Goal: Information Seeking & Learning: Find specific fact

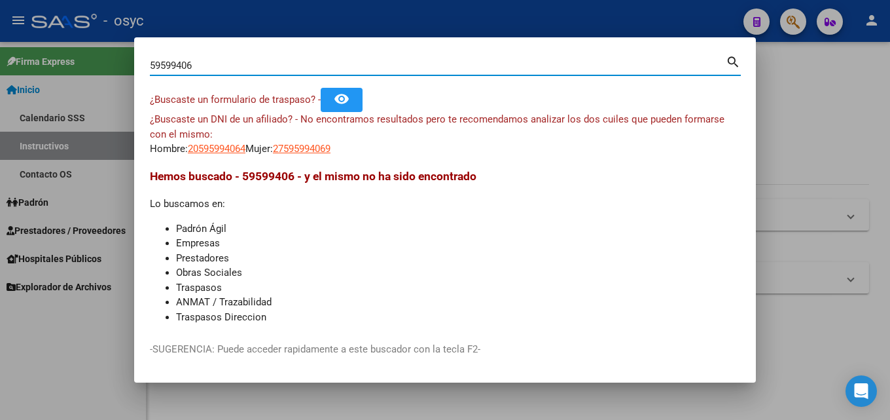
drag, startPoint x: 201, startPoint y: 68, endPoint x: 0, endPoint y: 101, distance: 203.6
click at [0, 90] on div "59599406 Buscar (apellido, dni, cuil, nro traspaso, cuit, obra social) search ¿…" at bounding box center [445, 210] width 890 height 420
click at [75, 65] on div at bounding box center [445, 210] width 890 height 420
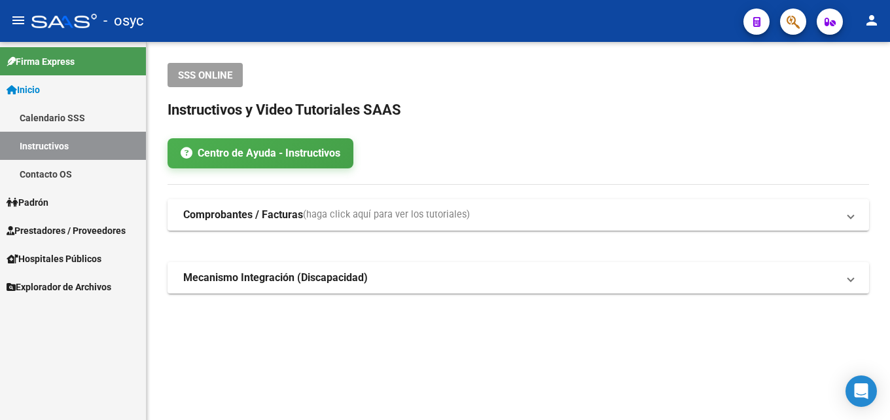
click at [780, 17] on button "button" at bounding box center [793, 22] width 26 height 26
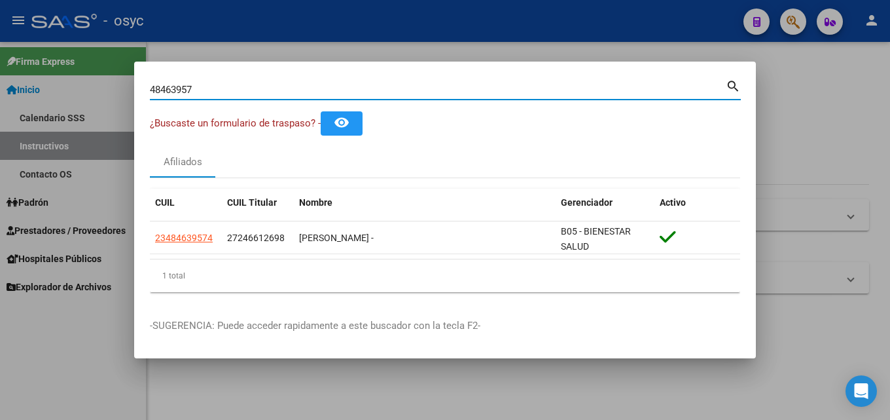
drag, startPoint x: 228, startPoint y: 91, endPoint x: 0, endPoint y: 109, distance: 228.5
click at [0, 96] on div "48463957 Buscar (apellido, dni, cuil, nro traspaso, cuit, obra social) search ¿…" at bounding box center [445, 210] width 890 height 420
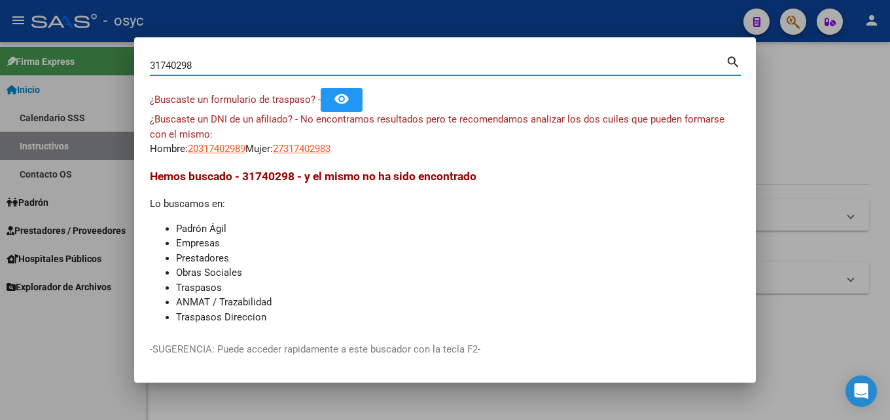
drag, startPoint x: 245, startPoint y: 64, endPoint x: 0, endPoint y: 58, distance: 244.9
click at [0, 58] on div "31740298 Buscar (apellido, dni, cuil, nro traspaso, cuit, obra social) search ¿…" at bounding box center [445, 210] width 890 height 420
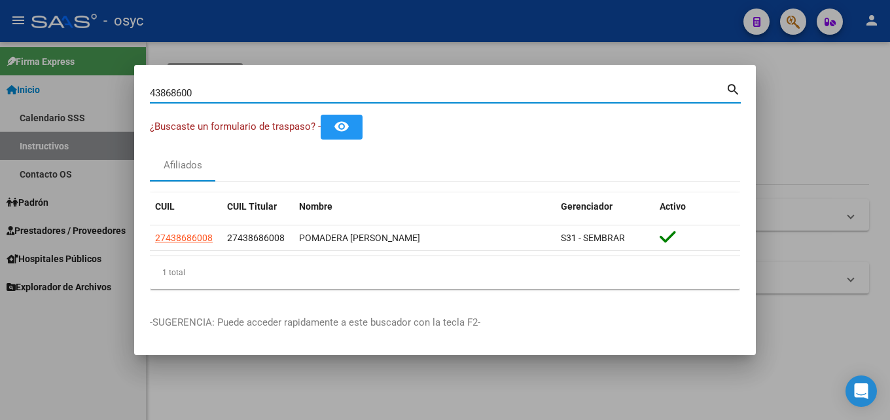
drag, startPoint x: 247, startPoint y: 92, endPoint x: 0, endPoint y: 86, distance: 246.8
click at [0, 97] on div "43868600 Buscar (apellido, dni, cuil, nro traspaso, cuit, obra social) search ¿…" at bounding box center [445, 210] width 890 height 420
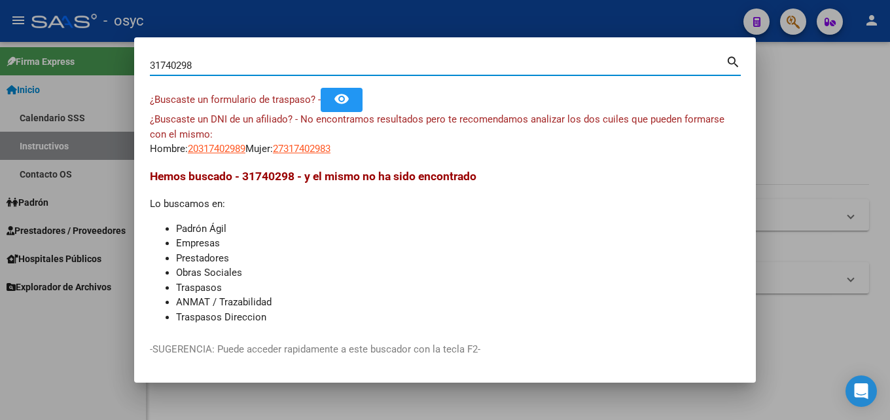
drag, startPoint x: 216, startPoint y: 62, endPoint x: 0, endPoint y: 46, distance: 216.6
click at [0, 67] on div "31740298 Buscar (apellido, dni, cuil, nro traspaso, cuit, obra social) search ¿…" at bounding box center [445, 210] width 890 height 420
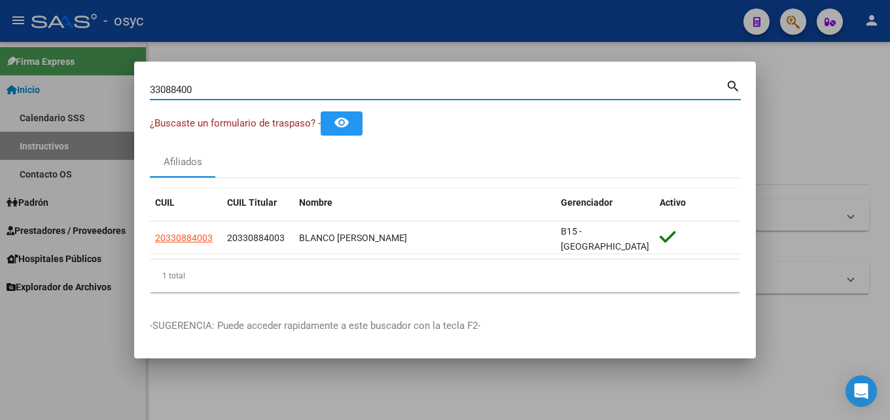
drag, startPoint x: 226, startPoint y: 88, endPoint x: 0, endPoint y: 121, distance: 228.8
click at [0, 121] on div "33088400 Buscar (apellido, dni, cuil, nro traspaso, cuit, obra social) search ¿…" at bounding box center [445, 210] width 890 height 420
drag, startPoint x: 236, startPoint y: 90, endPoint x: 0, endPoint y: 94, distance: 236.3
click at [0, 94] on div "26004780 Buscar (apellido, dni, cuil, nro traspaso, cuit, obra social) search ¿…" at bounding box center [445, 210] width 890 height 420
click at [285, 94] on input "30954576" at bounding box center [438, 90] width 576 height 12
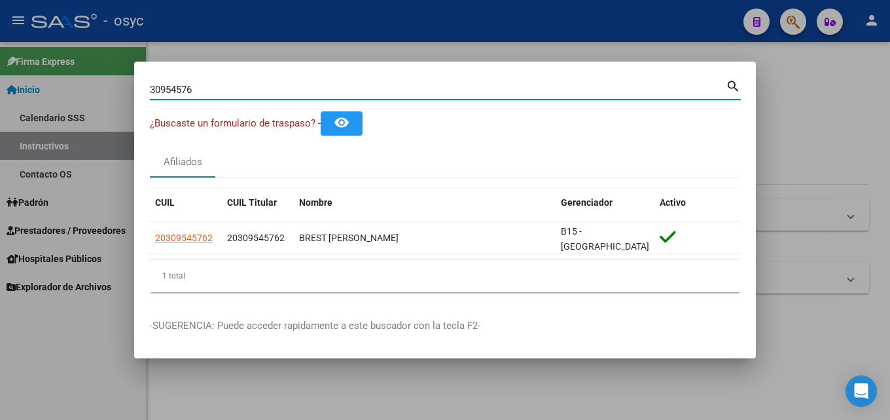
drag, startPoint x: 283, startPoint y: 96, endPoint x: 0, endPoint y: 96, distance: 282.7
click at [0, 96] on div "30954576 Buscar (apellido, dni, cuil, nro traspaso, cuit, obra social) search ¿…" at bounding box center [445, 210] width 890 height 420
drag, startPoint x: 157, startPoint y: 101, endPoint x: 0, endPoint y: 83, distance: 158.1
click at [0, 83] on div "48463957 Buscar (apellido, dni, cuil, nro traspaso, cuit, obra social) search ¿…" at bounding box center [445, 210] width 890 height 420
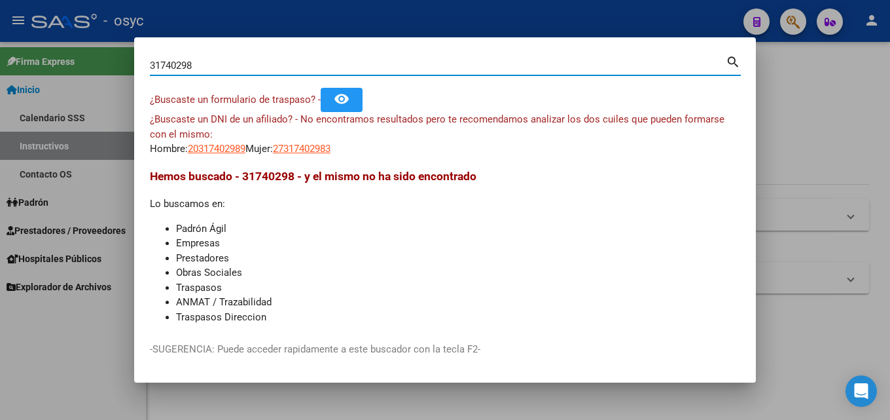
drag, startPoint x: 232, startPoint y: 65, endPoint x: 0, endPoint y: 69, distance: 231.7
click at [0, 71] on div "31740298 Buscar (apellido, dni, cuil, nro traspaso, cuit, obra social) search ¿…" at bounding box center [445, 210] width 890 height 420
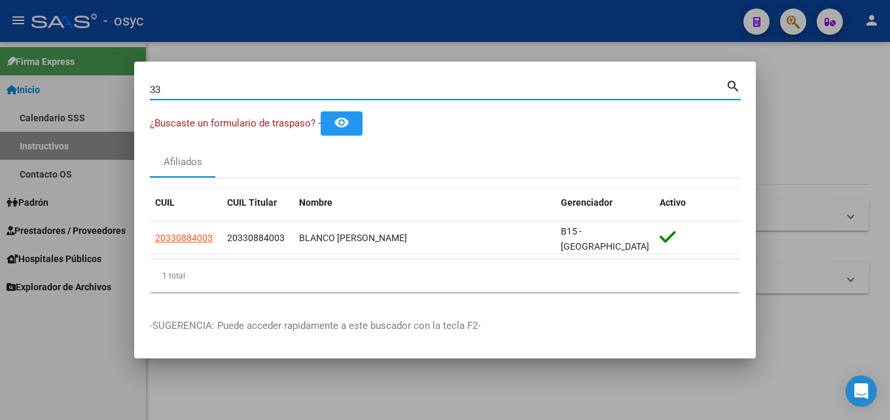
type input "3"
type input "5"
type input "30921392"
drag, startPoint x: 250, startPoint y: 96, endPoint x: 0, endPoint y: 97, distance: 250.0
click at [251, 95] on input "30921392" at bounding box center [438, 90] width 576 height 12
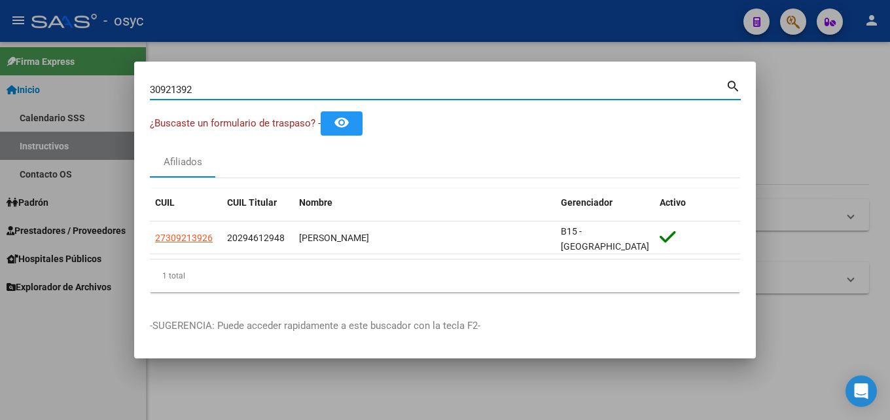
click at [0, 96] on div "30921392 Buscar (apellido, dni, cuil, nro traspaso, cuit, obra social) search ¿…" at bounding box center [445, 210] width 890 height 420
drag, startPoint x: 0, startPoint y: 97, endPoint x: 0, endPoint y: 132, distance: 34.7
click at [0, 96] on div at bounding box center [445, 210] width 890 height 420
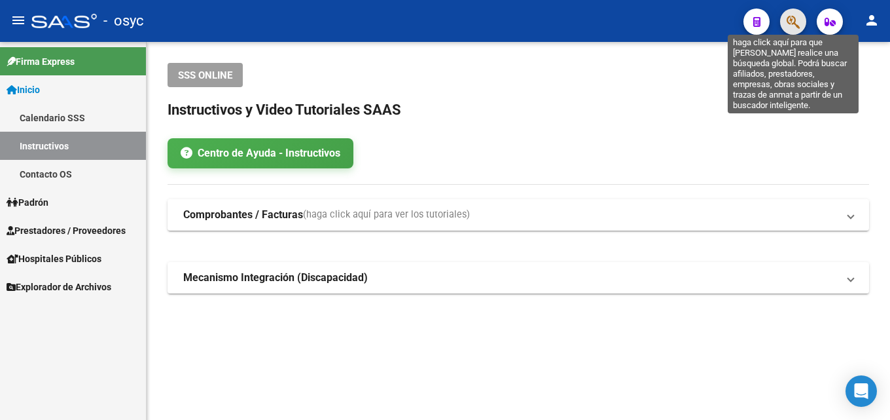
click at [789, 18] on icon "button" at bounding box center [793, 21] width 13 height 15
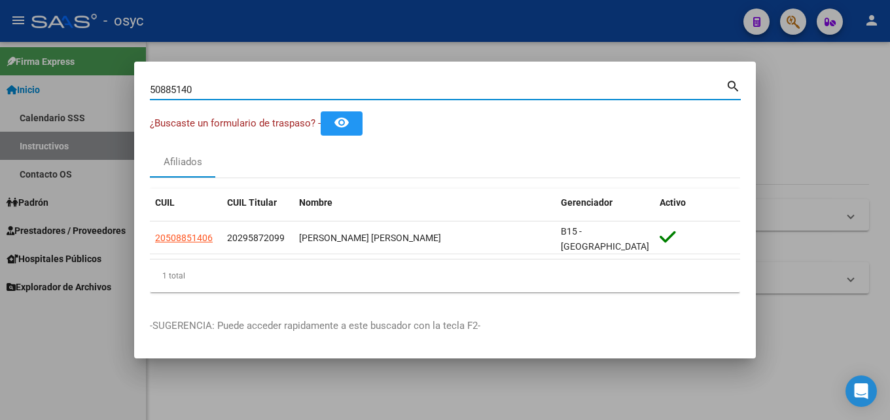
drag, startPoint x: 228, startPoint y: 92, endPoint x: 0, endPoint y: 92, distance: 228.4
click at [0, 93] on div "50885140 Buscar (apellido, dni, cuil, nro traspaso, cuit, obra social) search ¿…" at bounding box center [445, 210] width 890 height 420
drag, startPoint x: 225, startPoint y: 94, endPoint x: 0, endPoint y: 94, distance: 225.2
click at [0, 94] on div "52716533 Buscar (apellido, dni, cuil, nro traspaso, cuit, obra social) search ¿…" at bounding box center [445, 210] width 890 height 420
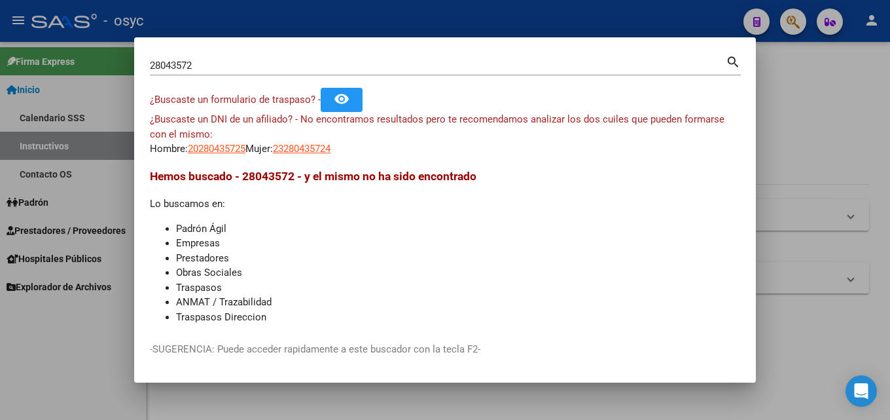
drag, startPoint x: 198, startPoint y: 60, endPoint x: 0, endPoint y: 47, distance: 198.7
click at [0, 58] on div "28043572 Buscar (apellido, dni, cuil, nro traspaso, cuit, obra social) search ¿…" at bounding box center [445, 210] width 890 height 420
click at [256, 65] on input "28043572" at bounding box center [438, 66] width 576 height 12
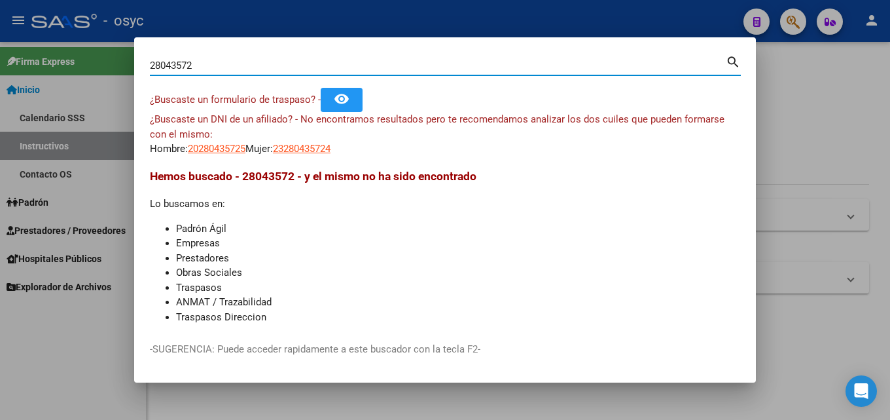
click at [256, 65] on input "28043572" at bounding box center [438, 66] width 576 height 12
drag, startPoint x: 215, startPoint y: 63, endPoint x: 0, endPoint y: 69, distance: 214.8
click at [0, 71] on div "54064342 Buscar (apellido, dni, cuil, nro traspaso, cuit, obra social) search ¿…" at bounding box center [445, 210] width 890 height 420
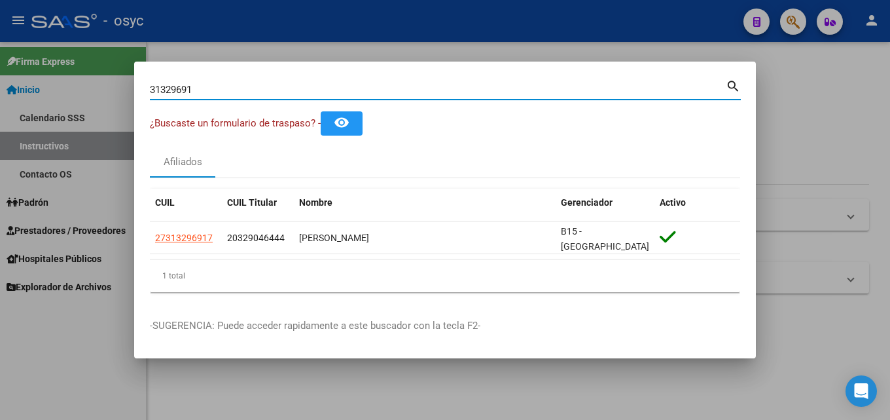
drag, startPoint x: 210, startPoint y: 96, endPoint x: 0, endPoint y: 78, distance: 210.8
click at [0, 76] on div "31329691 Buscar (apellido, dni, cuil, nro traspaso, cuit, obra social) search ¿…" at bounding box center [445, 210] width 890 height 420
drag, startPoint x: 209, startPoint y: 94, endPoint x: 0, endPoint y: 103, distance: 209.0
click at [0, 101] on div "41021201 Buscar (apellido, dni, cuil, nro traspaso, cuit, obra social) search ¿…" at bounding box center [445, 210] width 890 height 420
drag, startPoint x: 208, startPoint y: 80, endPoint x: 201, endPoint y: 90, distance: 12.7
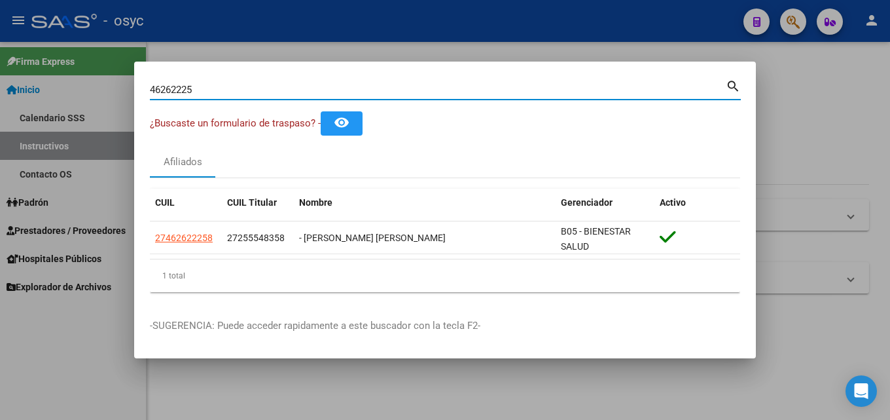
click at [201, 90] on div "46262225 Buscar (apellido, dni, [PERSON_NAME], [PERSON_NAME], cuit, obra social)" at bounding box center [438, 90] width 576 height 20
click at [201, 90] on input "46262225" at bounding box center [438, 90] width 576 height 12
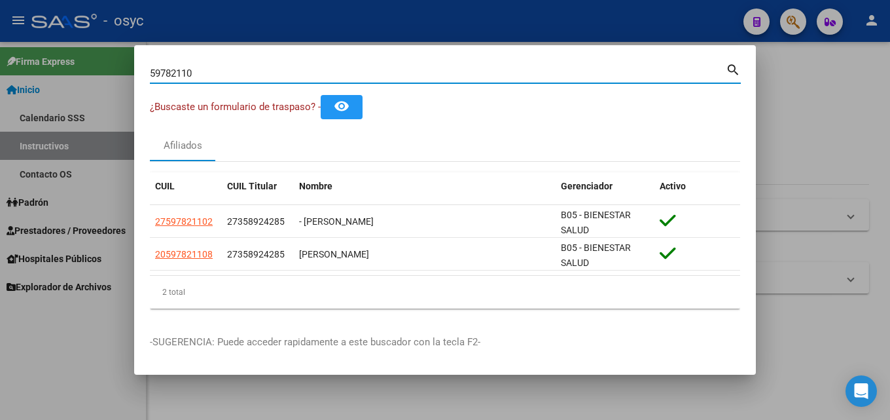
drag, startPoint x: 243, startPoint y: 75, endPoint x: 0, endPoint y: 79, distance: 243.5
click at [0, 73] on div "59782110 Buscar (apellido, dni, cuil, nro traspaso, cuit, obra social) search ¿…" at bounding box center [445, 210] width 890 height 420
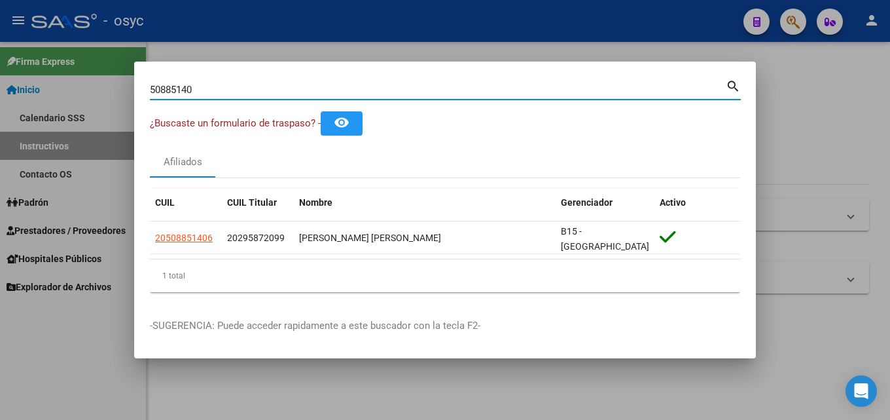
drag, startPoint x: 210, startPoint y: 95, endPoint x: 0, endPoint y: 87, distance: 210.2
click at [0, 88] on div "50885140 Buscar (apellido, dni, cuil, nro traspaso, cuit, obra social) search ¿…" at bounding box center [445, 210] width 890 height 420
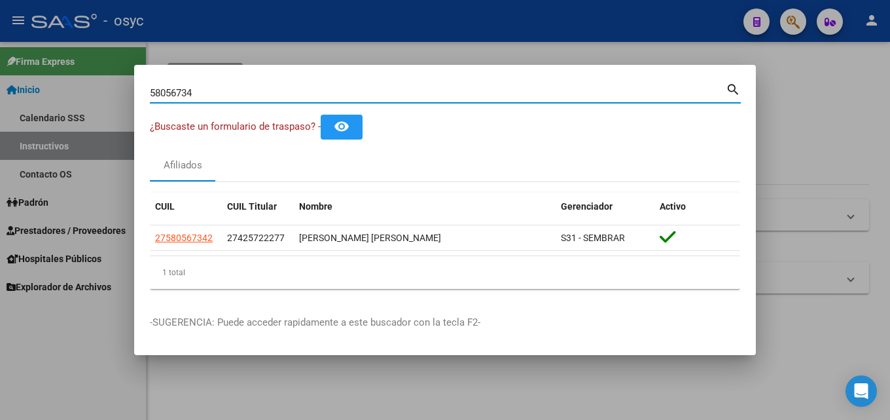
drag, startPoint x: 219, startPoint y: 90, endPoint x: 0, endPoint y: 76, distance: 219.0
click at [71, 77] on div "58056734 Buscar (apellido, dni, cuil, nro traspaso, cuit, obra social) search ¿…" at bounding box center [445, 210] width 890 height 420
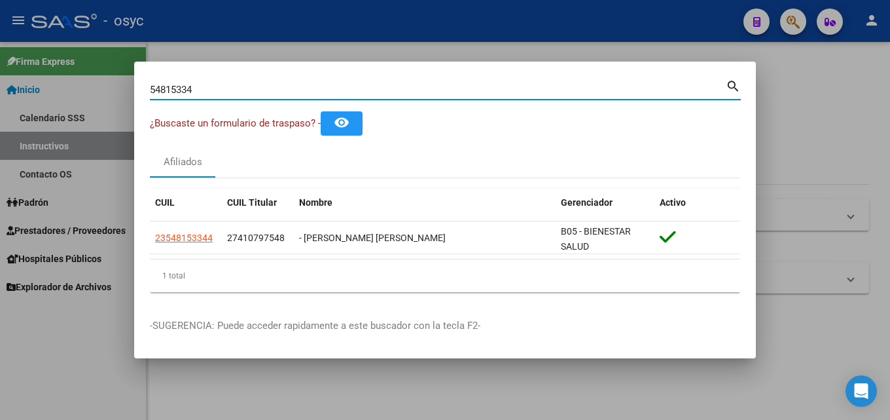
drag, startPoint x: 212, startPoint y: 88, endPoint x: 0, endPoint y: 82, distance: 212.1
click at [0, 82] on div "54815334 Buscar (apellido, dni, cuil, nro traspaso, cuit, obra social) search ¿…" at bounding box center [445, 210] width 890 height 420
drag, startPoint x: 204, startPoint y: 94, endPoint x: 0, endPoint y: 51, distance: 208.7
click at [0, 51] on div "57314858 Buscar (apellido, dni, cuil, nro traspaso, cuit, obra social) search ¿…" at bounding box center [445, 210] width 890 height 420
drag, startPoint x: 24, startPoint y: 90, endPoint x: 0, endPoint y: 98, distance: 25.7
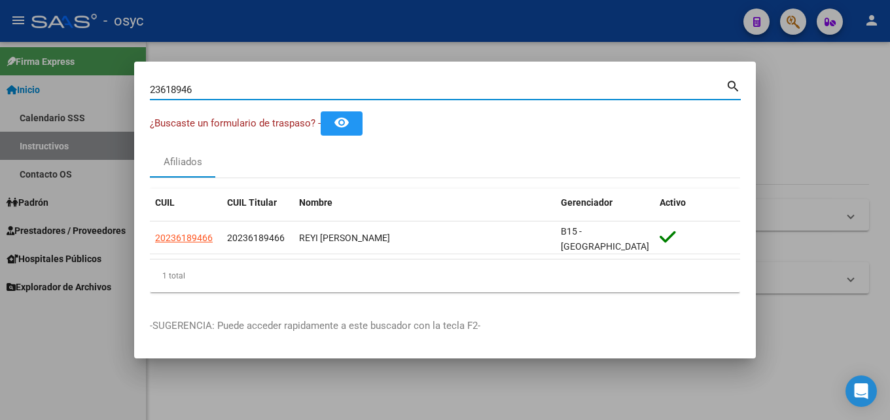
click at [0, 97] on div "23618946 Buscar (apellido, dni, cuil, nro traspaso, cuit, obra social) search ¿…" at bounding box center [445, 210] width 890 height 420
drag, startPoint x: 210, startPoint y: 92, endPoint x: 0, endPoint y: 105, distance: 210.5
click at [0, 105] on div "52716533 Buscar (apellido, dni, cuil, nro traspaso, cuit, obra social) search ¿…" at bounding box center [445, 210] width 890 height 420
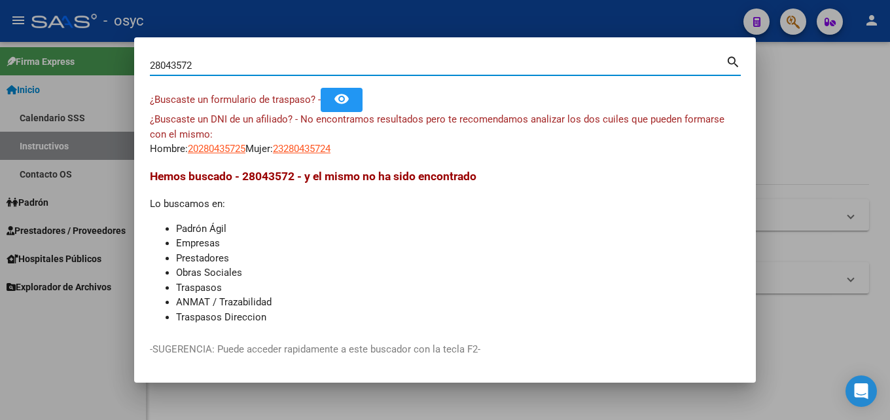
drag, startPoint x: 204, startPoint y: 68, endPoint x: 0, endPoint y: 67, distance: 203.6
click at [0, 71] on div "28043572 Buscar (apellido, dni, cuil, nro traspaso, cuit, obra social) search ¿…" at bounding box center [445, 210] width 890 height 420
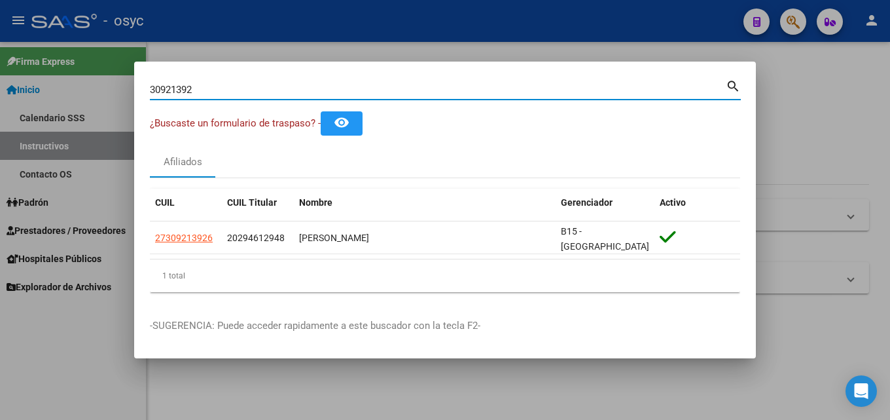
drag, startPoint x: 270, startPoint y: 92, endPoint x: 0, endPoint y: 100, distance: 269.8
click at [0, 95] on div "30921392 Buscar (apellido, dni, cuil, nro traspaso, cuit, obra social) search ¿…" at bounding box center [445, 210] width 890 height 420
drag, startPoint x: 219, startPoint y: 91, endPoint x: 0, endPoint y: 86, distance: 218.7
click at [0, 88] on div "35127668 Buscar (apellido, dni, cuil, nro traspaso, cuit, obra social) search ¿…" at bounding box center [445, 210] width 890 height 420
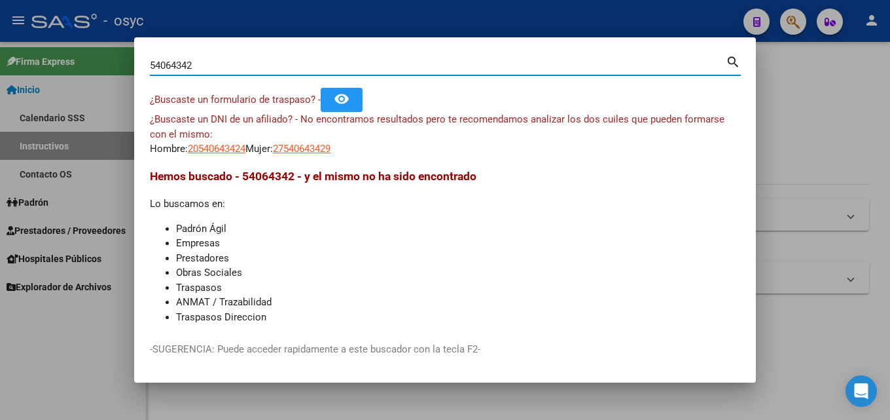
click at [209, 65] on input "54064342" at bounding box center [438, 66] width 576 height 12
drag, startPoint x: 209, startPoint y: 65, endPoint x: 0, endPoint y: 67, distance: 208.8
click at [0, 67] on div "54064342 Buscar (apellido, dni, cuil, nro traspaso, cuit, obra social) search ¿…" at bounding box center [445, 210] width 890 height 420
type input "55277190"
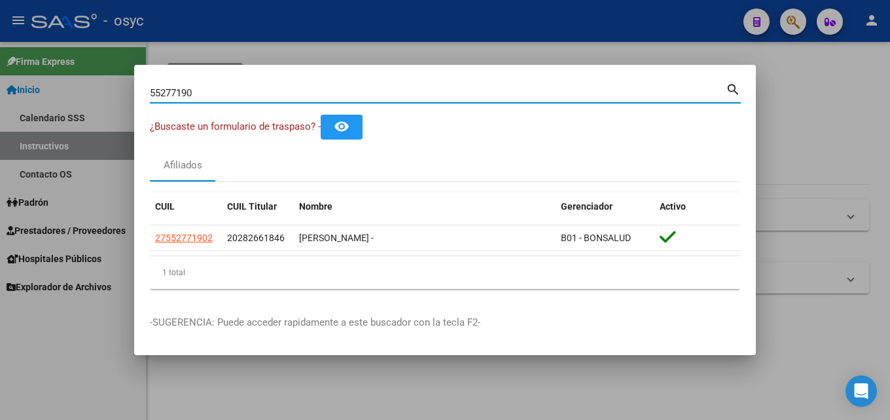
drag, startPoint x: 200, startPoint y: 89, endPoint x: 0, endPoint y: 86, distance: 199.6
click at [0, 86] on div "55277190 Buscar (apellido, dni, cuil, nro traspaso, cuit, obra social) search ¿…" at bounding box center [445, 210] width 890 height 420
click at [0, 86] on div at bounding box center [445, 210] width 890 height 420
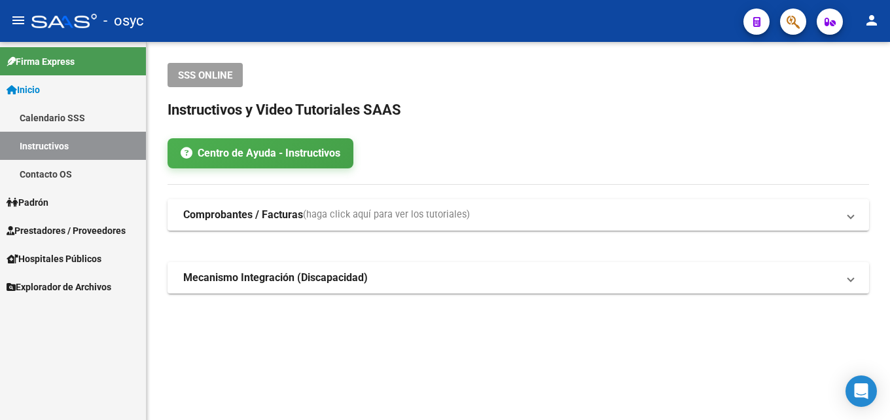
click at [802, 25] on button "button" at bounding box center [793, 22] width 26 height 26
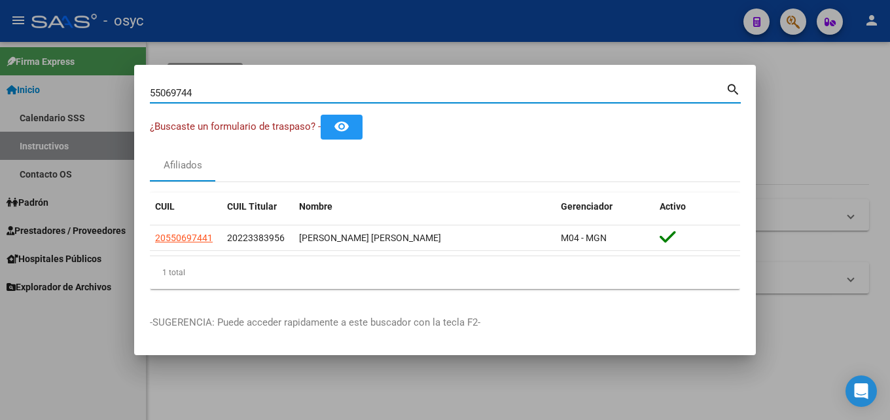
click at [304, 96] on input "55069744" at bounding box center [438, 93] width 576 height 12
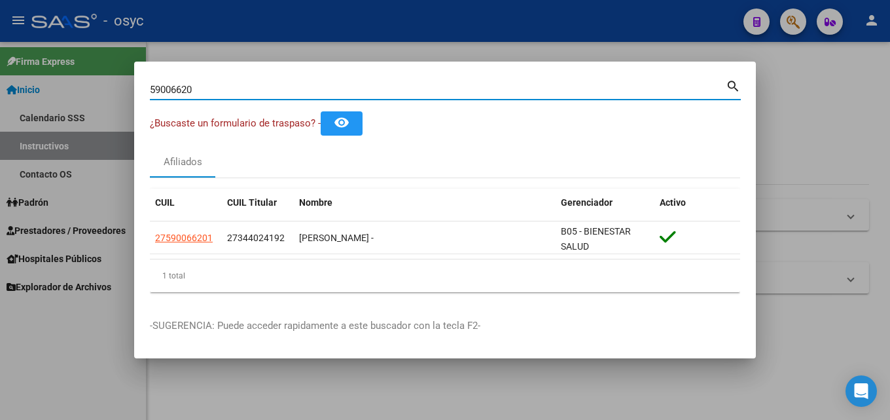
click at [203, 88] on input "59006620" at bounding box center [438, 90] width 576 height 12
drag, startPoint x: 203, startPoint y: 88, endPoint x: 5, endPoint y: 93, distance: 197.7
click at [18, 89] on div "59006620 Buscar (apellido, dni, cuil, nro traspaso, cuit, obra social) search ¿…" at bounding box center [445, 210] width 890 height 420
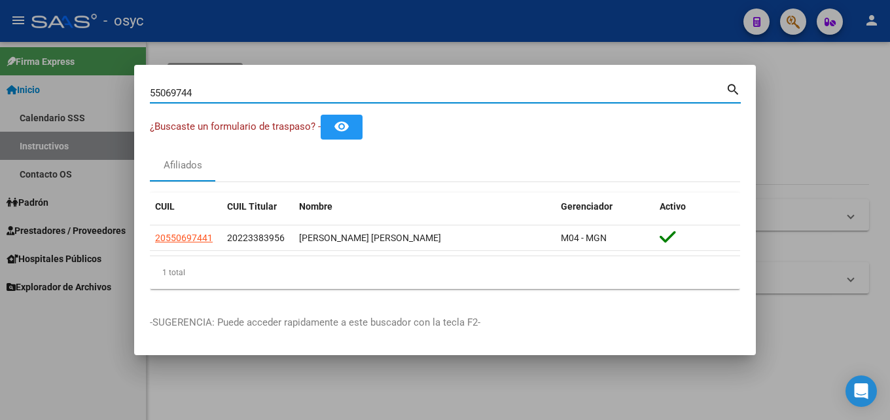
drag, startPoint x: 179, startPoint y: 94, endPoint x: 0, endPoint y: 103, distance: 178.9
click at [0, 97] on div "55069744 Buscar (apellido, dni, cuil, nro traspaso, cuit, obra social) search ¿…" at bounding box center [445, 210] width 890 height 420
click at [215, 88] on input "55069744" at bounding box center [438, 93] width 576 height 12
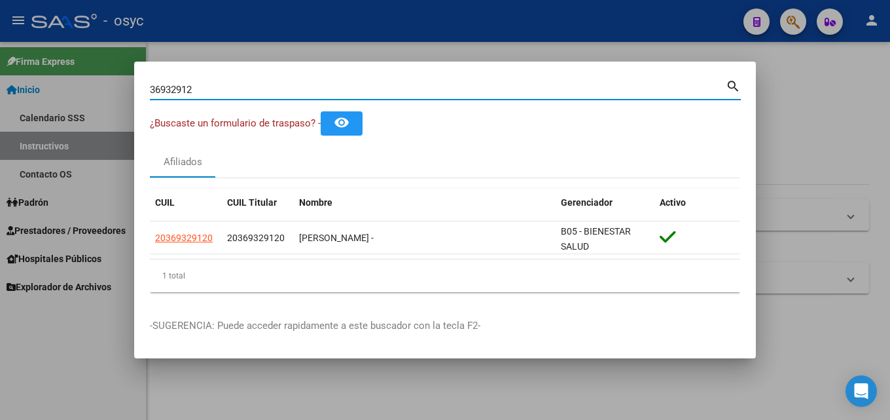
click at [213, 95] on input "36932912" at bounding box center [438, 90] width 576 height 12
drag, startPoint x: 213, startPoint y: 95, endPoint x: 0, endPoint y: 90, distance: 213.4
click at [0, 90] on div "36932912 Buscar (apellido, dni, cuil, nro traspaso, cuit, obra social) search ¿…" at bounding box center [445, 210] width 890 height 420
drag, startPoint x: 199, startPoint y: 92, endPoint x: 0, endPoint y: 65, distance: 200.8
click at [0, 92] on div "28422604 Buscar (apellido, dni, cuil, nro traspaso, cuit, obra social) search ¿…" at bounding box center [445, 210] width 890 height 420
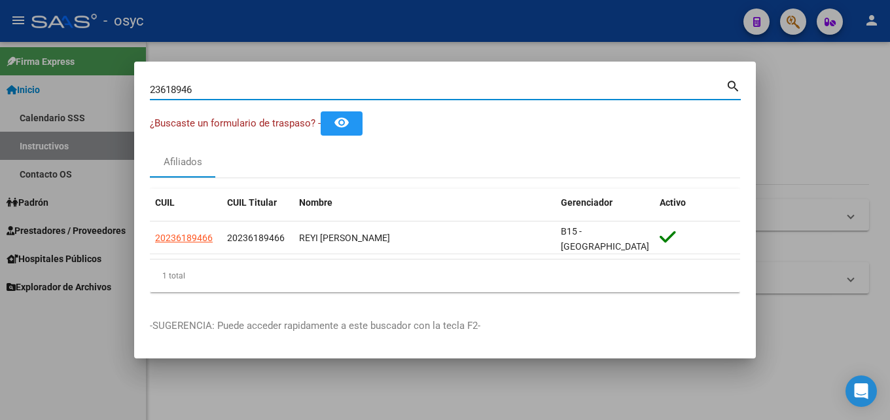
drag, startPoint x: 20, startPoint y: 96, endPoint x: 0, endPoint y: 113, distance: 26.4
click at [0, 96] on div "23618946 Buscar (apellido, dni, cuil, nro traspaso, cuit, obra social) search ¿…" at bounding box center [445, 210] width 890 height 420
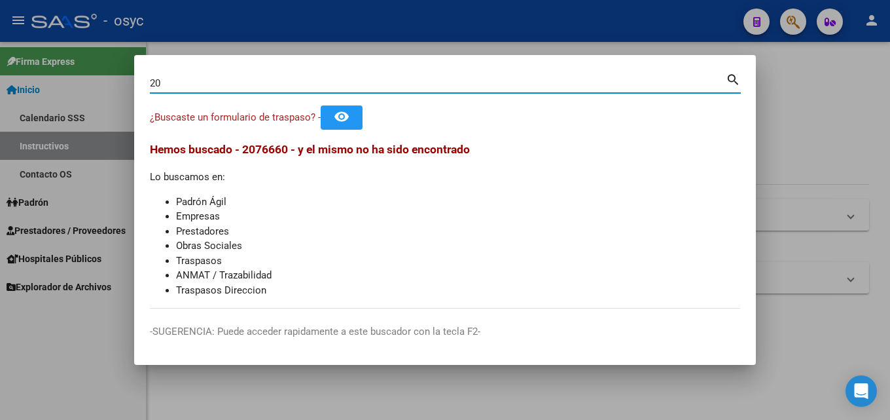
type input "2"
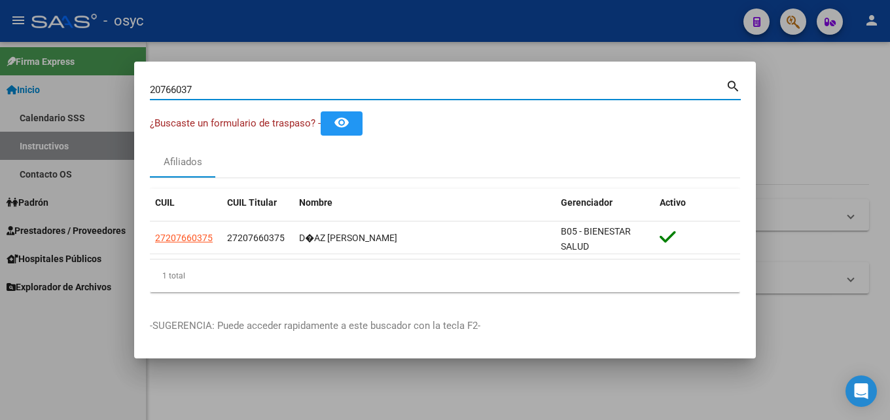
drag, startPoint x: 63, startPoint y: 78, endPoint x: 0, endPoint y: 99, distance: 66.4
click at [0, 96] on div "20766037 Buscar (apellido, dni, cuil, nro traspaso, cuit, obra social) search ¿…" at bounding box center [445, 210] width 890 height 420
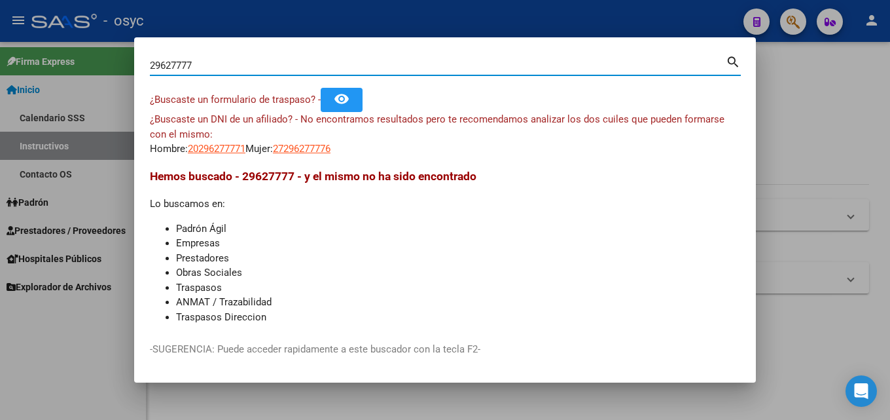
drag, startPoint x: 217, startPoint y: 67, endPoint x: 0, endPoint y: 24, distance: 220.9
click at [0, 50] on div "29627777 Buscar (apellido, dni, cuil, nro traspaso, cuit, obra social) search ¿…" at bounding box center [445, 210] width 890 height 420
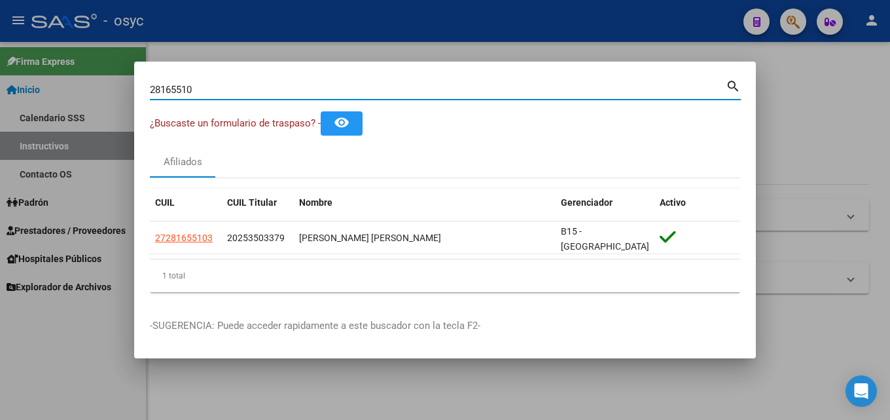
drag, startPoint x: 204, startPoint y: 98, endPoint x: 0, endPoint y: 89, distance: 203.8
click at [0, 89] on div "28165510 Buscar (apellido, dni, cuil, nro traspaso, cuit, obra social) search ¿…" at bounding box center [445, 210] width 890 height 420
drag, startPoint x: 226, startPoint y: 98, endPoint x: 0, endPoint y: 55, distance: 229.8
click at [56, 89] on div "30746492 Buscar (apellido, dni, cuil, nro traspaso, cuit, obra social) search ¿…" at bounding box center [445, 210] width 890 height 420
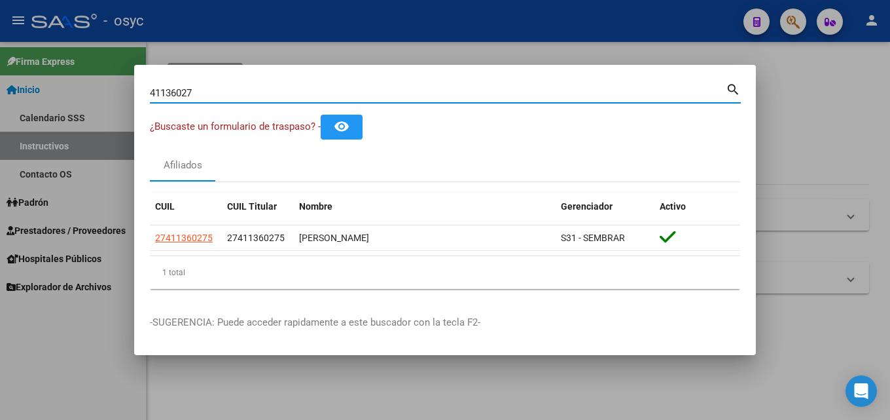
drag, startPoint x: 266, startPoint y: 98, endPoint x: 0, endPoint y: 75, distance: 266.7
click at [0, 75] on div "41136027 Buscar (apellido, dni, cuil, nro traspaso, cuit, obra social) search ¿…" at bounding box center [445, 210] width 890 height 420
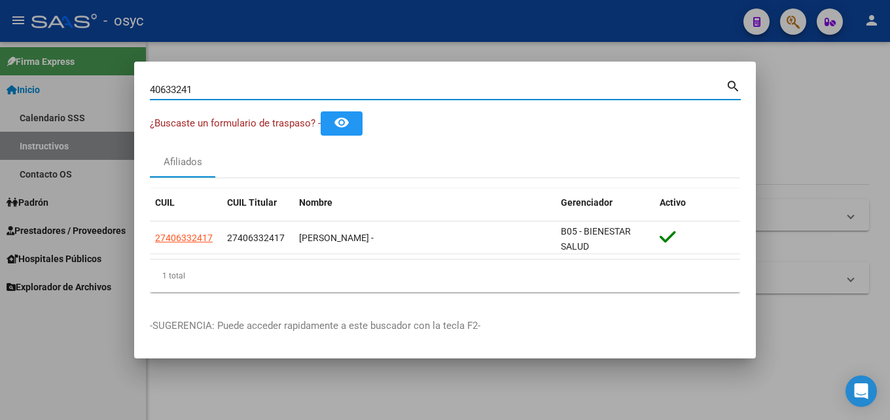
drag, startPoint x: 224, startPoint y: 92, endPoint x: 0, endPoint y: 96, distance: 224.5
click at [0, 88] on div "40633241 Buscar (apellido, dni, cuil, nro traspaso, cuit, obra social) search ¿…" at bounding box center [445, 210] width 890 height 420
click at [202, 91] on input "23618946" at bounding box center [438, 90] width 576 height 12
drag, startPoint x: 202, startPoint y: 91, endPoint x: 5, endPoint y: 90, distance: 197.0
click at [64, 91] on div "23618946 Buscar (apellido, dni, cuil, nro traspaso, cuit, obra social) search ¿…" at bounding box center [445, 210] width 890 height 420
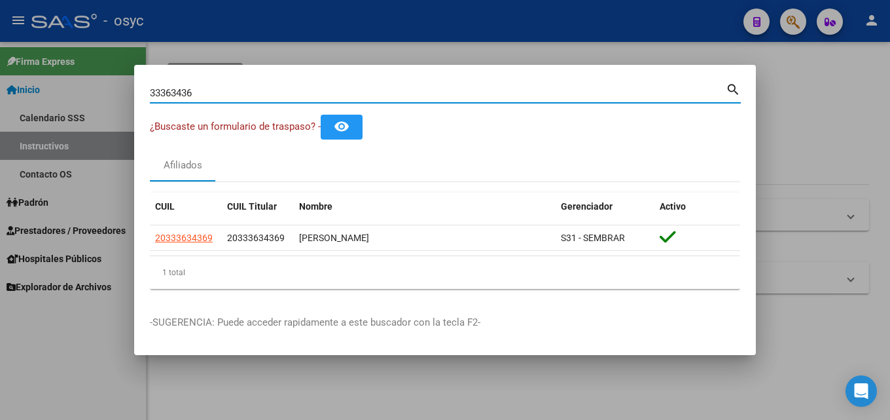
drag, startPoint x: 207, startPoint y: 89, endPoint x: 0, endPoint y: 56, distance: 209.5
click at [0, 63] on div "33363436 Buscar (apellido, dni, cuil, nro traspaso, cuit, obra social) search ¿…" at bounding box center [445, 210] width 890 height 420
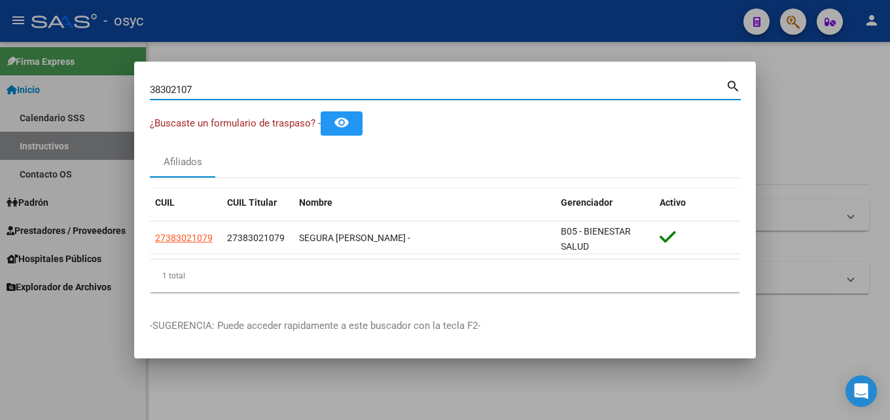
drag, startPoint x: 226, startPoint y: 90, endPoint x: 0, endPoint y: 76, distance: 226.9
click at [0, 82] on div "38302107 Buscar (apellido, dni, cuil, nro traspaso, cuit, obra social) search ¿…" at bounding box center [445, 210] width 890 height 420
drag, startPoint x: 210, startPoint y: 97, endPoint x: 185, endPoint y: 96, distance: 25.5
click at [209, 96] on input "44546323" at bounding box center [438, 90] width 576 height 12
drag, startPoint x: 232, startPoint y: 95, endPoint x: 0, endPoint y: 67, distance: 233.4
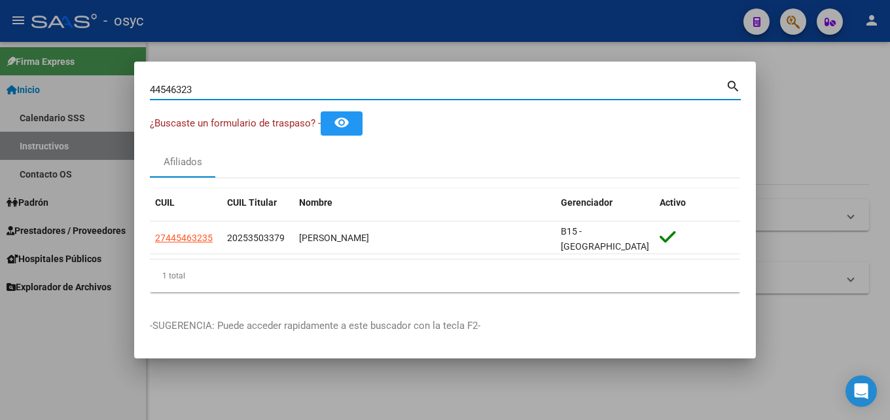
click at [0, 74] on div "44546323 Buscar (apellido, dni, cuil, nro traspaso, cuit, obra social) search ¿…" at bounding box center [445, 210] width 890 height 420
drag, startPoint x: 283, startPoint y: 92, endPoint x: 0, endPoint y: 45, distance: 286.6
click at [0, 50] on div "44546323 Buscar (apellido, dni, cuil, nro traspaso, cuit, obra social) search ¿…" at bounding box center [445, 210] width 890 height 420
type input "2"
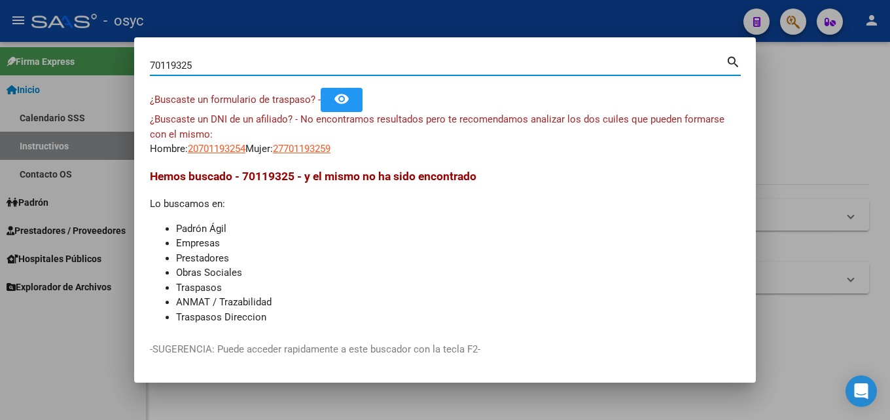
drag, startPoint x: 259, startPoint y: 69, endPoint x: 0, endPoint y: 77, distance: 258.7
click at [0, 77] on div "70119325 Buscar (apellido, dni, cuil, nro traspaso, cuit, obra social) search ¿…" at bounding box center [445, 210] width 890 height 420
paste input "29490042"
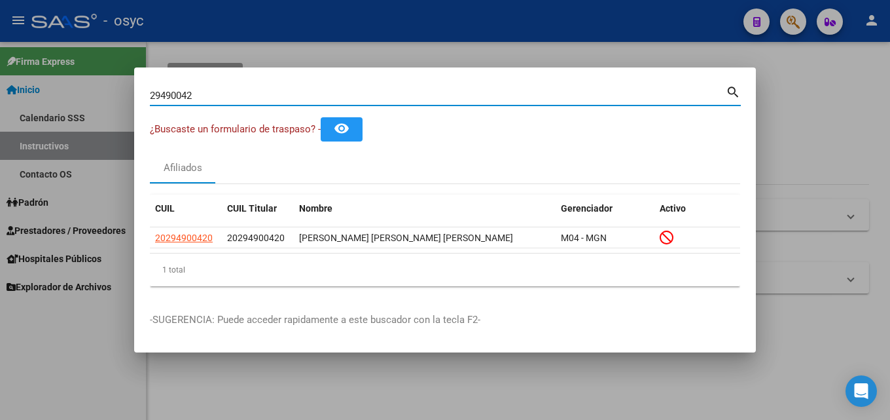
drag, startPoint x: 276, startPoint y: 95, endPoint x: 0, endPoint y: 99, distance: 275.6
click at [0, 96] on div "29490042 Buscar (apellido, dni, cuil, nro traspaso, cuit, obra social) search ¿…" at bounding box center [445, 210] width 890 height 420
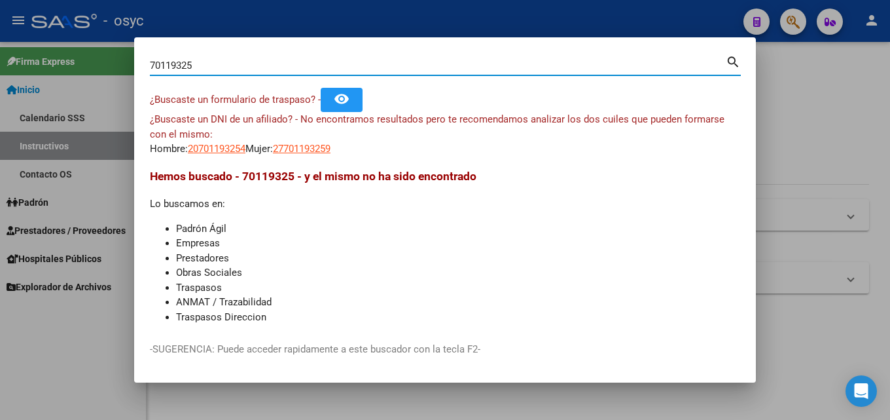
click at [207, 65] on input "70119325" at bounding box center [438, 66] width 576 height 12
drag, startPoint x: 207, startPoint y: 65, endPoint x: 0, endPoint y: 66, distance: 207.5
click at [0, 66] on div "70119325 Buscar (apellido, dni, cuil, nro traspaso, cuit, obra social) search ¿…" at bounding box center [445, 210] width 890 height 420
paste input "29490042"
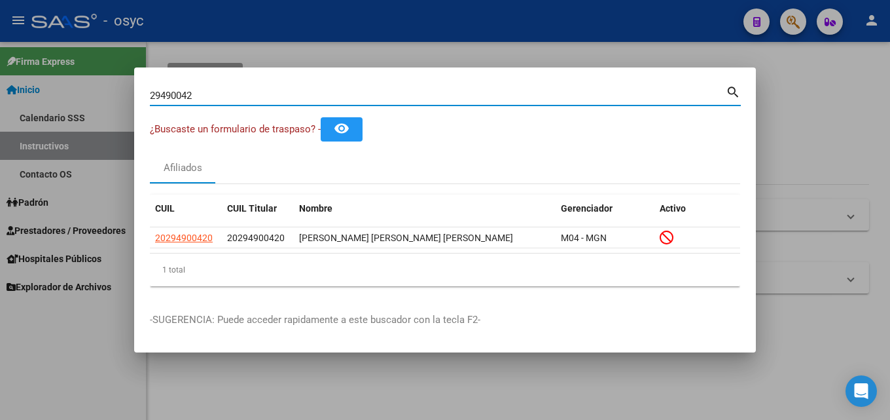
drag, startPoint x: 202, startPoint y: 90, endPoint x: 0, endPoint y: 105, distance: 202.2
click at [0, 103] on div "29490042 Buscar (apellido, dni, cuil, nro traspaso, cuit, obra social) search ¿…" at bounding box center [445, 210] width 890 height 420
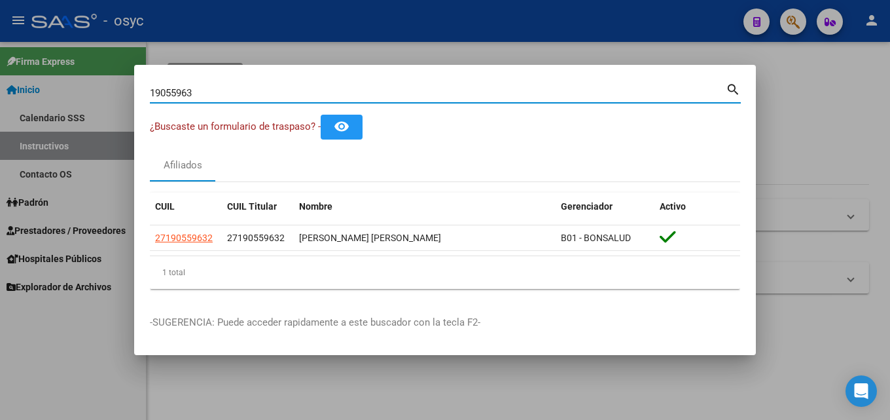
drag, startPoint x: 232, startPoint y: 91, endPoint x: 0, endPoint y: 81, distance: 231.9
click at [0, 81] on div "19055963 Buscar (apellido, dni, cuil, nro traspaso, cuit, obra social) search ¿…" at bounding box center [445, 210] width 890 height 420
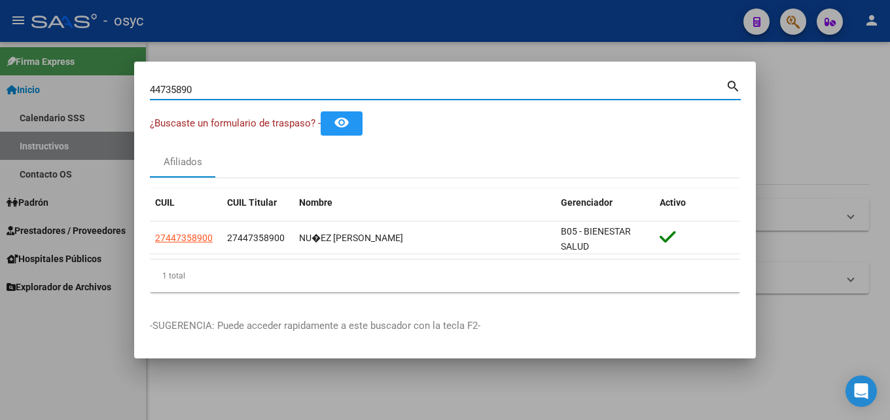
drag, startPoint x: 247, startPoint y: 88, endPoint x: 0, endPoint y: 91, distance: 246.8
click at [0, 90] on div "44735890 Buscar (apellido, dni, cuil, nro traspaso, cuit, obra social) search ¿…" at bounding box center [445, 210] width 890 height 420
drag, startPoint x: 260, startPoint y: 94, endPoint x: 0, endPoint y: 98, distance: 260.5
click at [0, 98] on div "46007648 Buscar (apellido, dni, cuil, nro traspaso, cuit, obra social) search ¿…" at bounding box center [445, 210] width 890 height 420
type input "5"
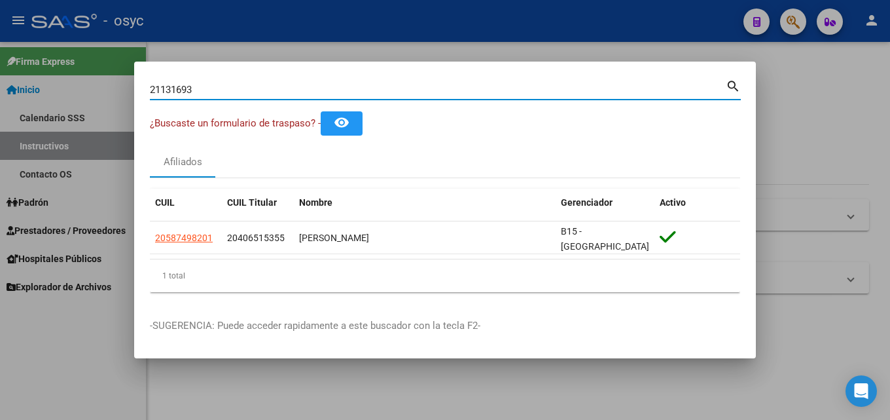
type input "21131693"
drag, startPoint x: 228, startPoint y: 90, endPoint x: 0, endPoint y: 90, distance: 227.8
click at [143, 88] on mat-dialog-content "21131693 Buscar (apellido, dni, cuil, [PERSON_NAME], cuit, obra social) search …" at bounding box center [445, 189] width 622 height 225
click at [0, 91] on div at bounding box center [445, 210] width 890 height 420
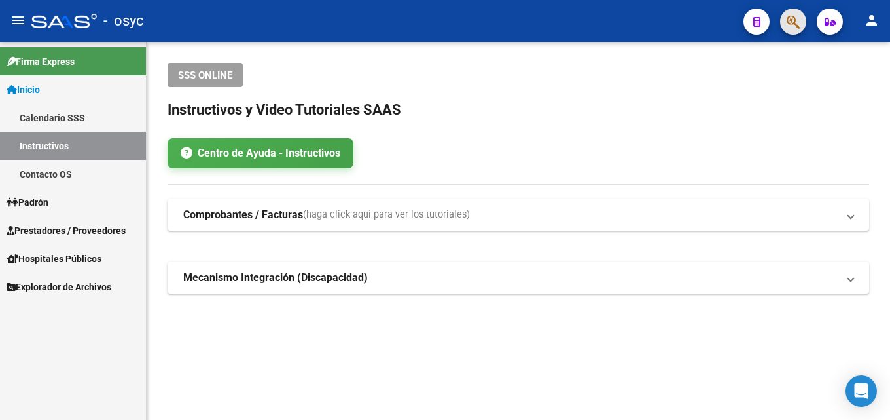
click at [785, 24] on button "button" at bounding box center [793, 22] width 26 height 26
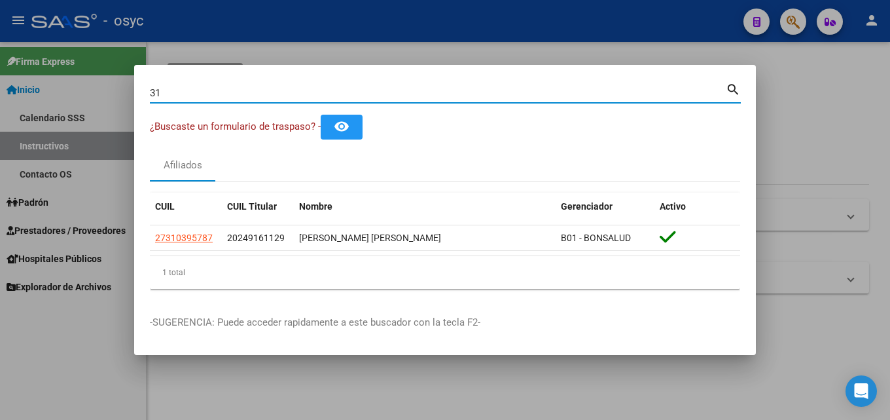
type input "3"
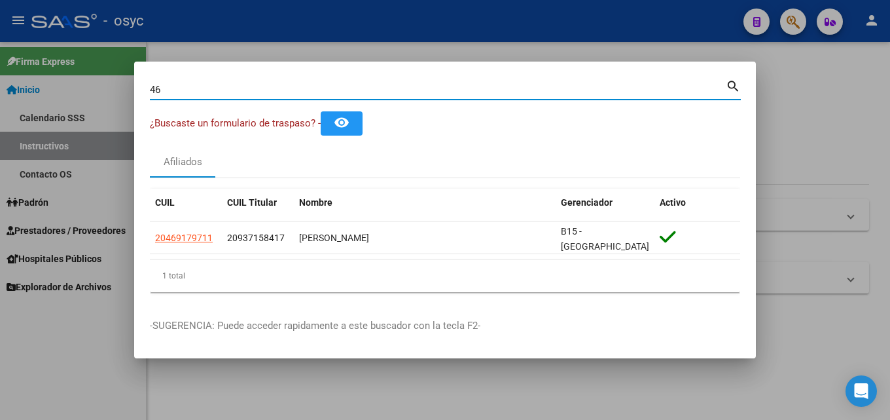
type input "4"
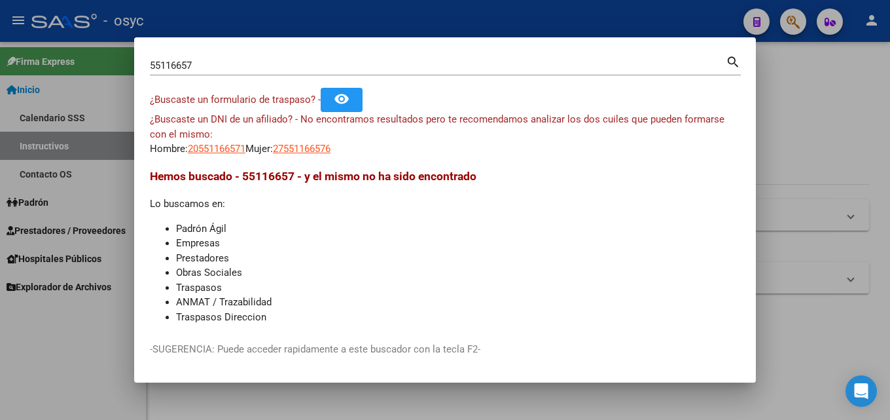
drag, startPoint x: 198, startPoint y: 58, endPoint x: 124, endPoint y: 63, distance: 73.4
click at [124, 63] on div "55116657 Buscar (apellido, dni, cuil, nro traspaso, cuit, obra social) search ¿…" at bounding box center [445, 210] width 890 height 420
click at [197, 60] on input "55116657" at bounding box center [438, 66] width 576 height 12
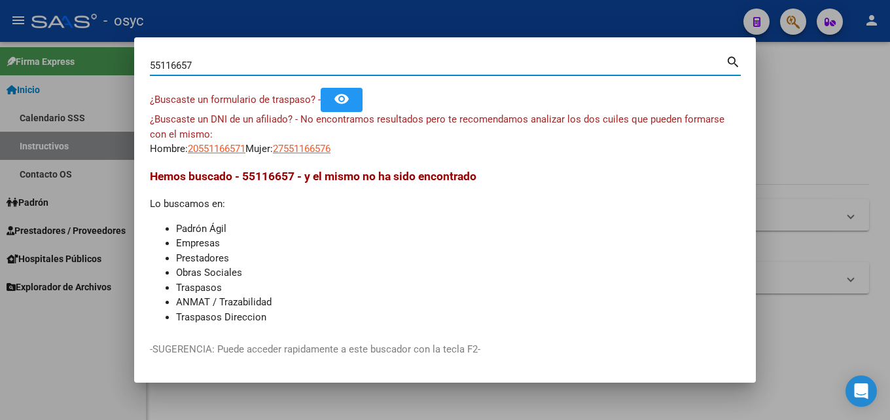
click at [197, 60] on input "55116657" at bounding box center [438, 66] width 576 height 12
paste input "31799888"
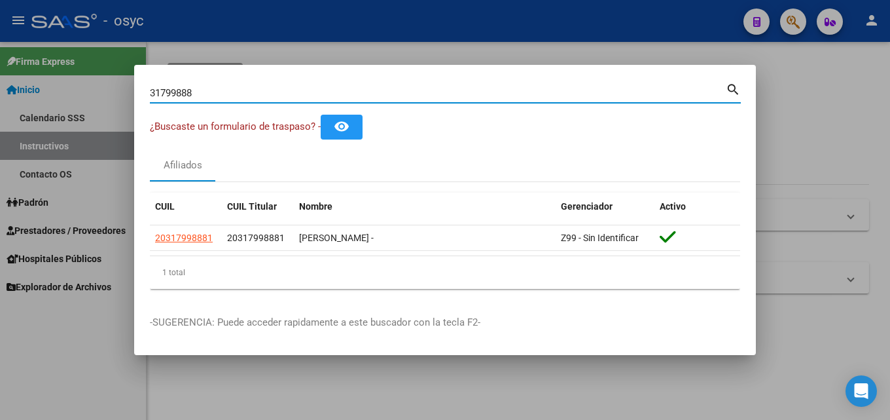
drag, startPoint x: 225, startPoint y: 94, endPoint x: 0, endPoint y: 41, distance: 231.5
click at [0, 41] on div "31799888 Buscar (apellido, dni, cuil, nro traspaso, cuit, obra social) search ¿…" at bounding box center [445, 210] width 890 height 420
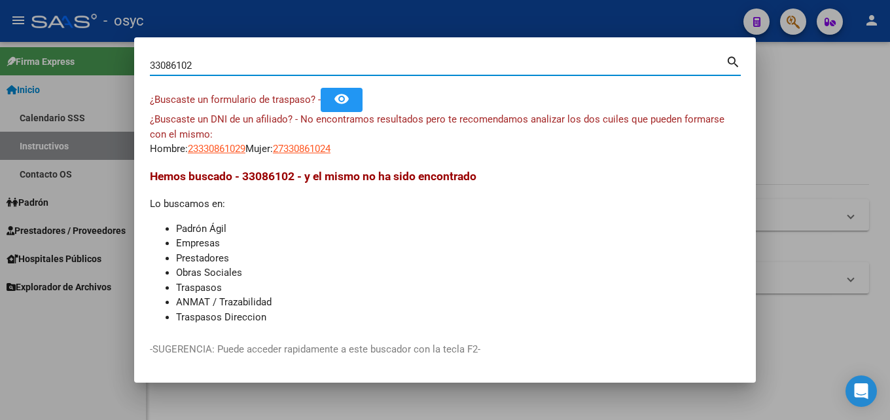
drag, startPoint x: 216, startPoint y: 67, endPoint x: 0, endPoint y: 16, distance: 222.1
click at [0, 16] on div "33086102 Buscar (apellido, dni, cuil, nro traspaso, cuit, obra social) search ¿…" at bounding box center [445, 210] width 890 height 420
click at [221, 64] on input "33086102" at bounding box center [438, 66] width 576 height 12
type input "3"
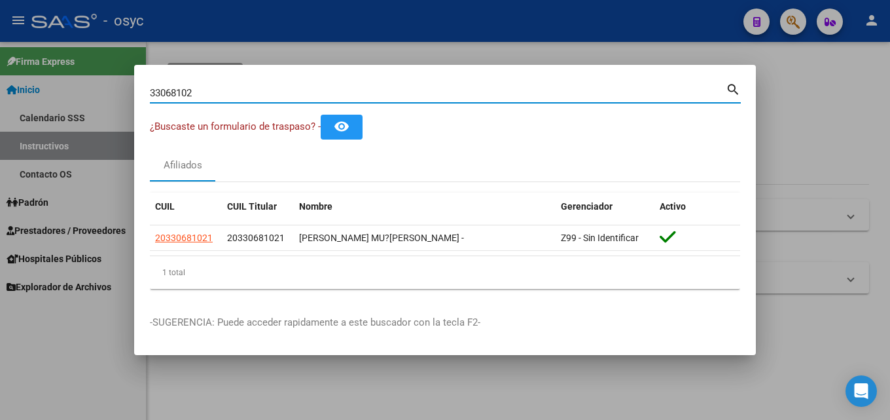
click at [208, 90] on input "33068102" at bounding box center [438, 93] width 576 height 12
type input "2"
click at [201, 96] on div "38625930 Buscar (apellido, dni, [PERSON_NAME], [PERSON_NAME], cuit, obra social)" at bounding box center [438, 93] width 576 height 20
click at [201, 96] on input "38625930" at bounding box center [438, 93] width 576 height 12
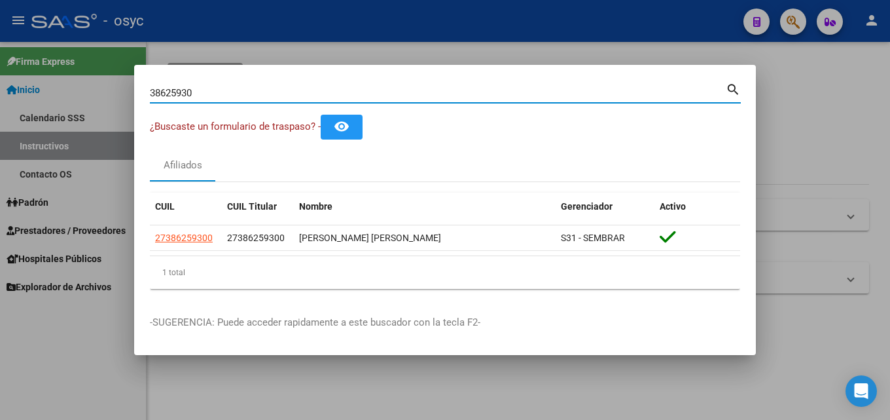
click at [200, 95] on input "38625930" at bounding box center [438, 93] width 576 height 12
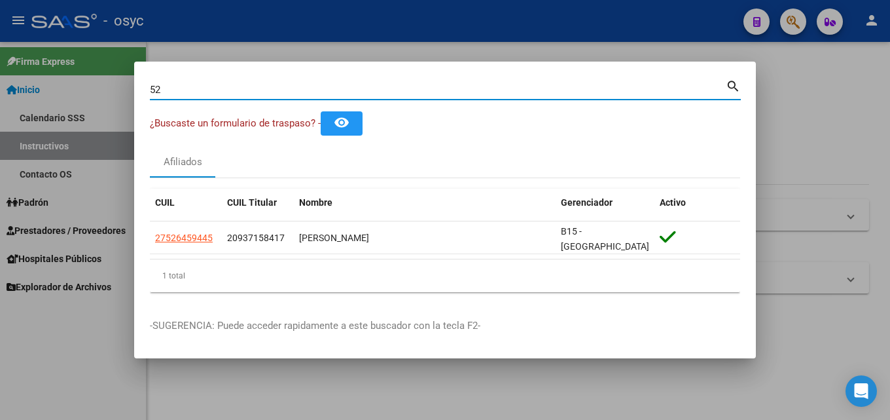
type input "5"
drag, startPoint x: 222, startPoint y: 90, endPoint x: 48, endPoint y: 71, distance: 175.2
click at [48, 71] on div "21131693 Buscar (apellido, dni, cuil, nro traspaso, cuit, obra social) search ¿…" at bounding box center [445, 210] width 890 height 420
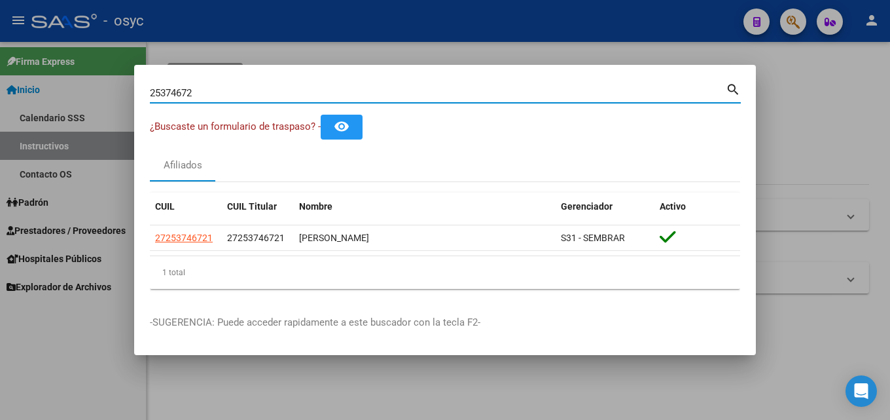
drag, startPoint x: 204, startPoint y: 88, endPoint x: 154, endPoint y: 87, distance: 49.7
click at [154, 87] on input "25374672" at bounding box center [438, 93] width 576 height 12
click at [196, 88] on input "25374672" at bounding box center [438, 93] width 576 height 12
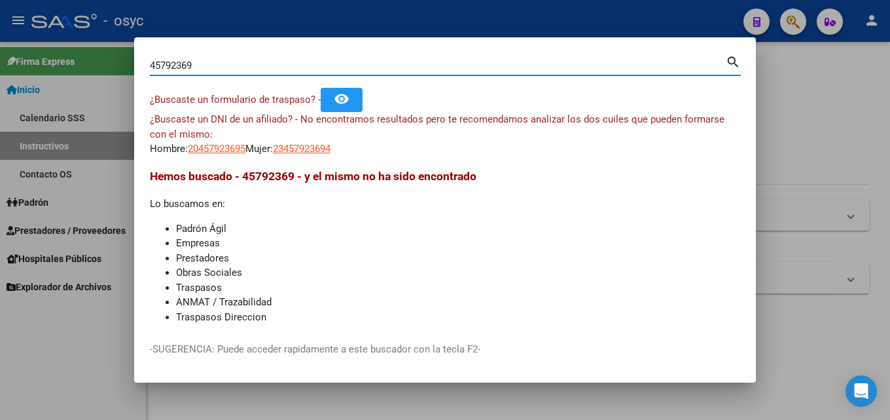
drag, startPoint x: 240, startPoint y: 70, endPoint x: 0, endPoint y: 70, distance: 239.6
click at [0, 70] on div "45792369 Buscar (apellido, dni, cuil, nro traspaso, cuit, obra social) search ¿…" at bounding box center [445, 210] width 890 height 420
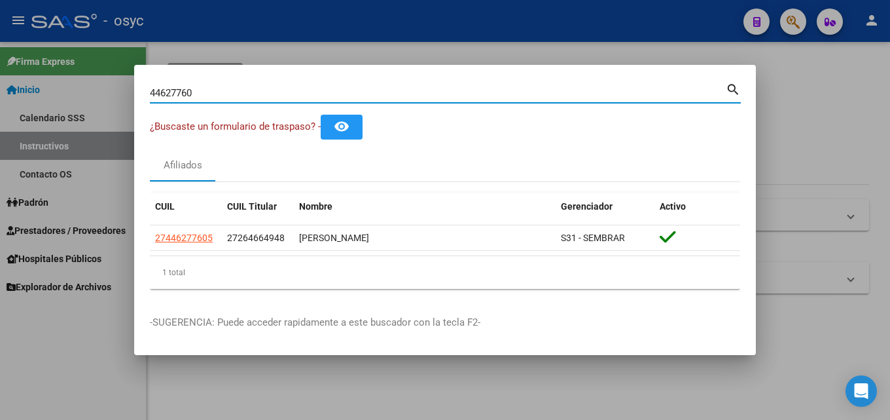
click at [198, 95] on input "44627760" at bounding box center [438, 93] width 576 height 12
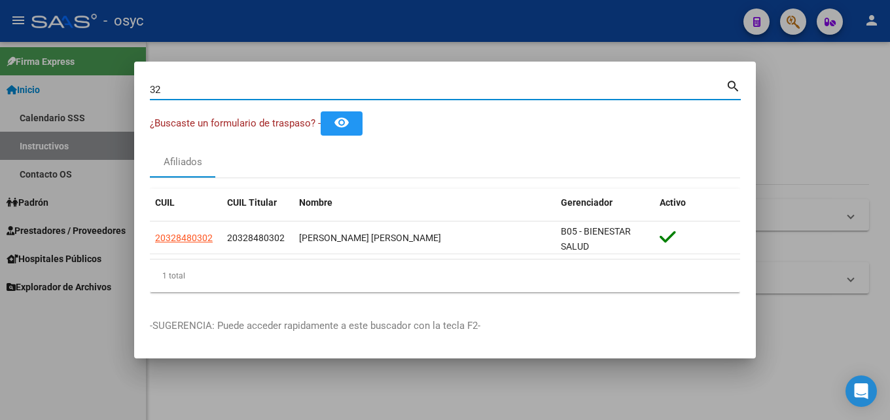
type input "3"
type input "4"
type input "2"
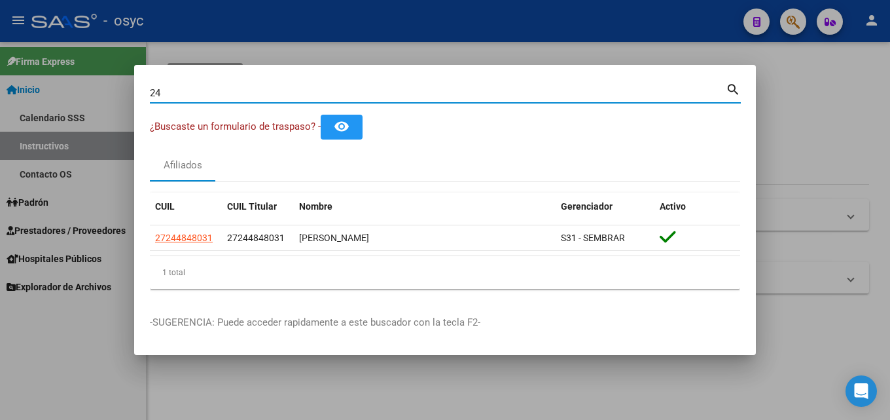
type input "2"
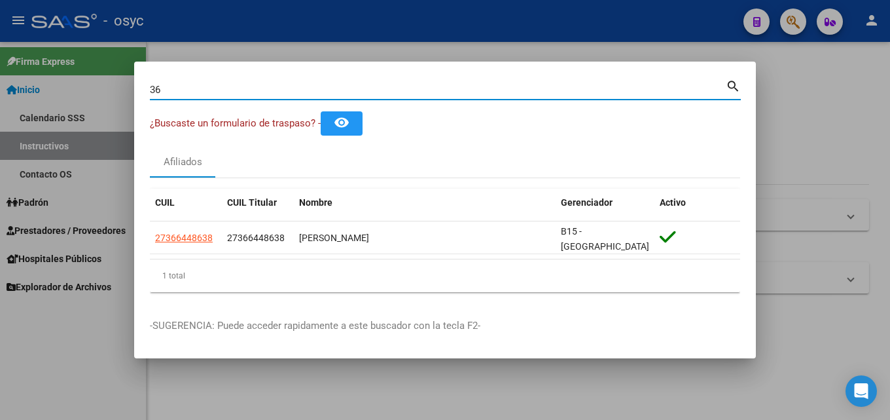
type input "3"
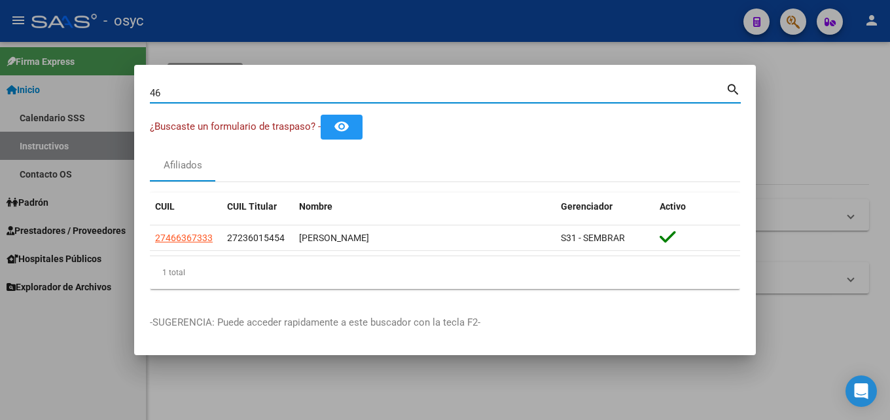
type input "4"
drag, startPoint x: 274, startPoint y: 88, endPoint x: 0, endPoint y: 90, distance: 274.2
click at [0, 90] on div "36988008 Buscar (apellido, dni, cuil, [PERSON_NAME], cuit, obra social) search …" at bounding box center [445, 210] width 890 height 420
type input "2"
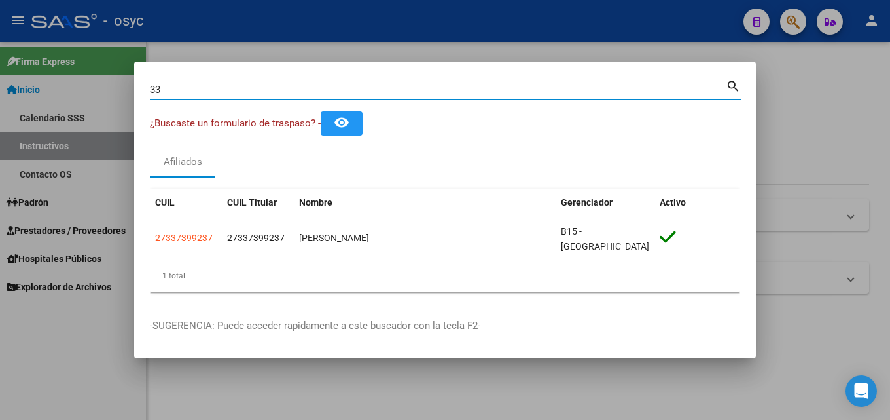
type input "3"
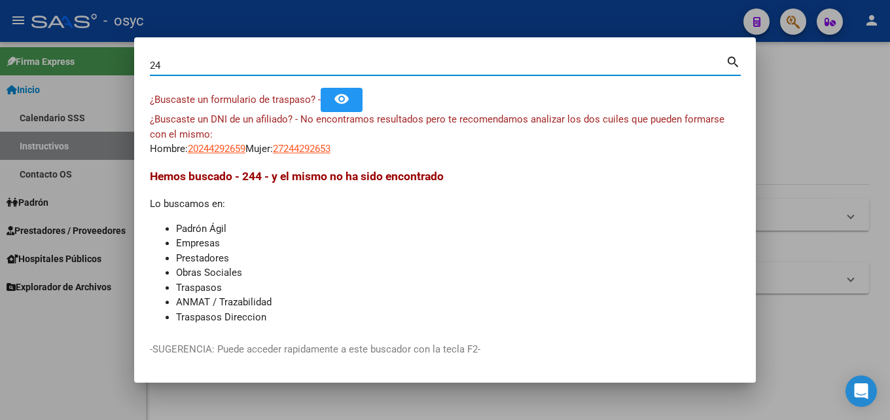
type input "2"
type input "27285363"
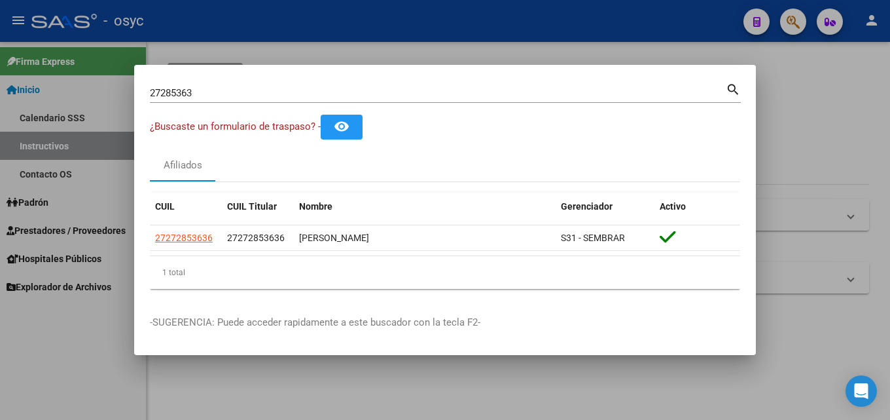
click at [245, 96] on input "27285363" at bounding box center [438, 93] width 576 height 12
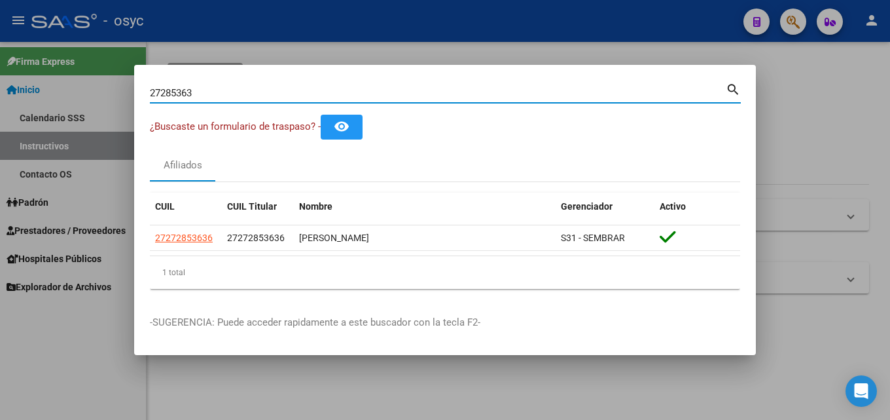
click at [245, 96] on input "27285363" at bounding box center [438, 93] width 576 height 12
type input "2"
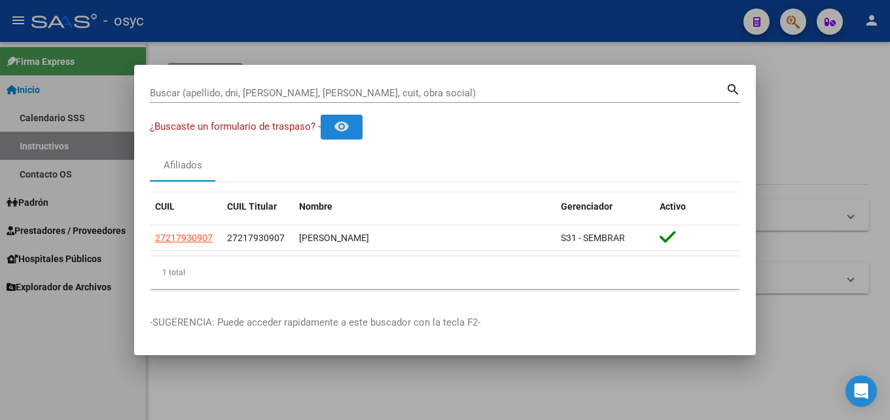
click at [245, 96] on input "Buscar (apellido, dni, [PERSON_NAME], [PERSON_NAME], cuit, obra social)" at bounding box center [438, 93] width 576 height 12
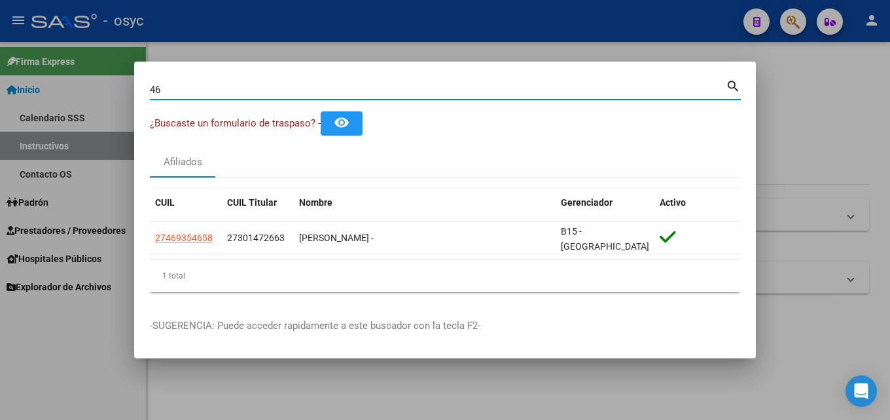
type input "4"
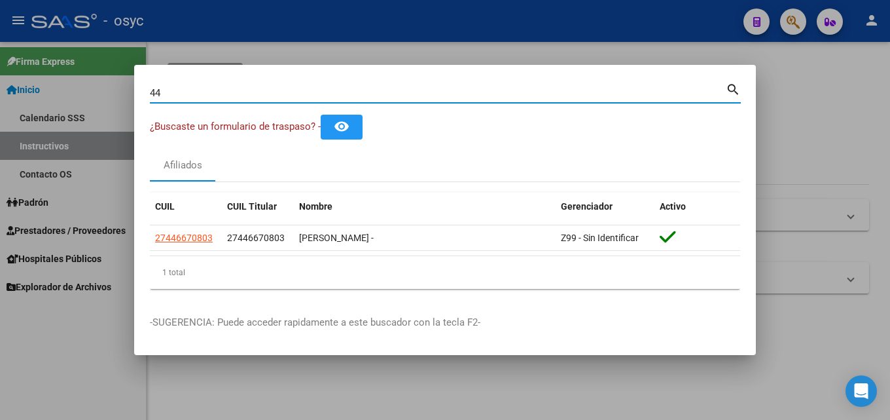
type input "4"
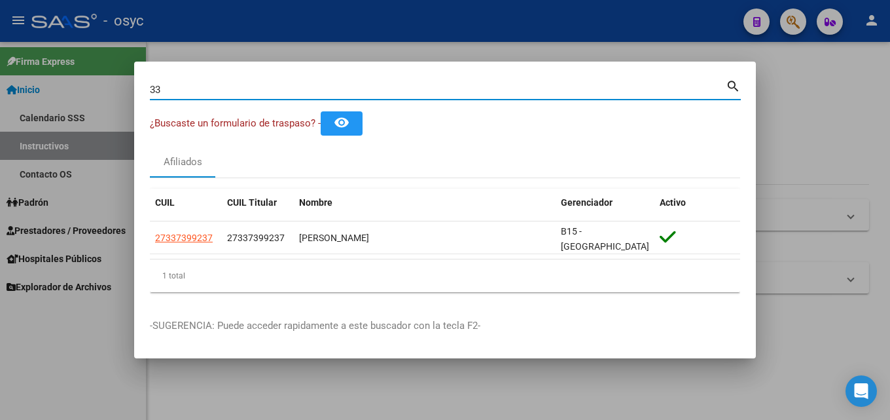
type input "3"
type input "5"
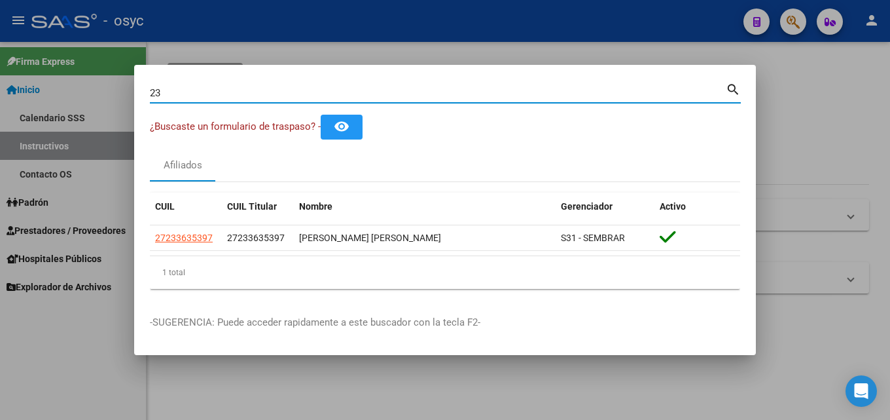
type input "2"
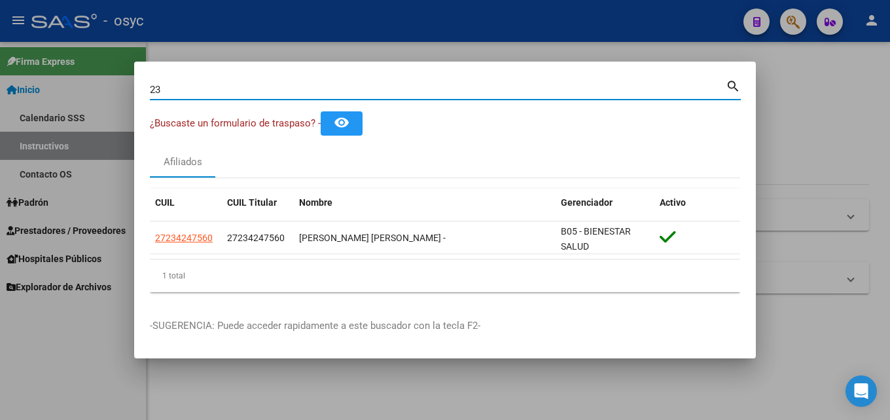
type input "2"
type input "5"
type input "1"
type input "5"
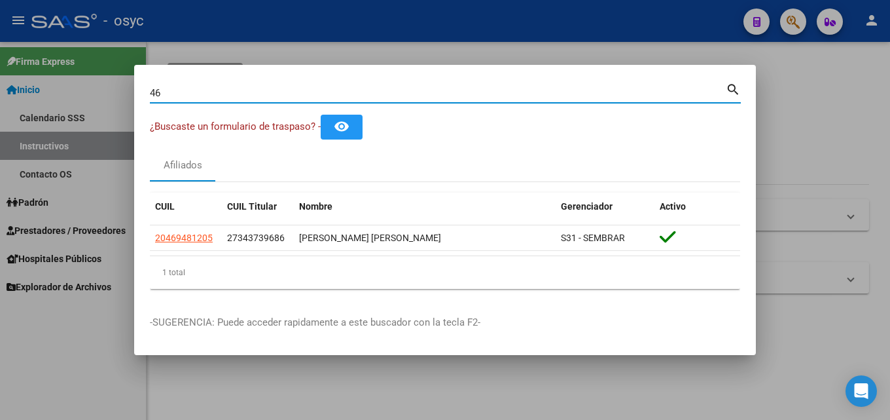
type input "4"
type input "5"
type input "9"
type input "4"
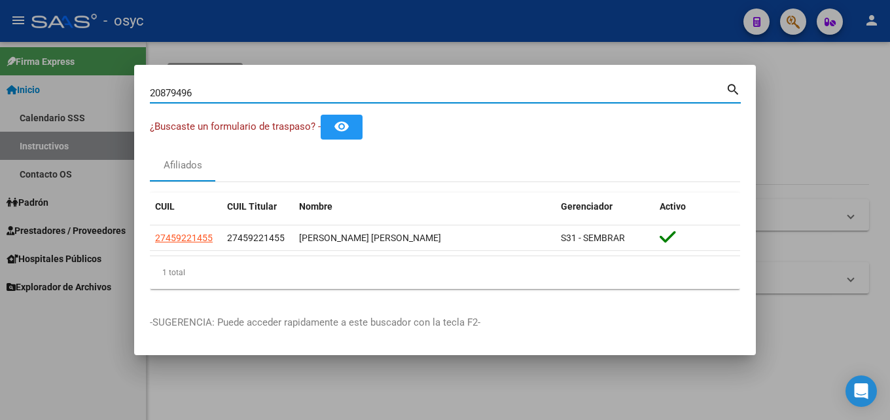
type input "20879496"
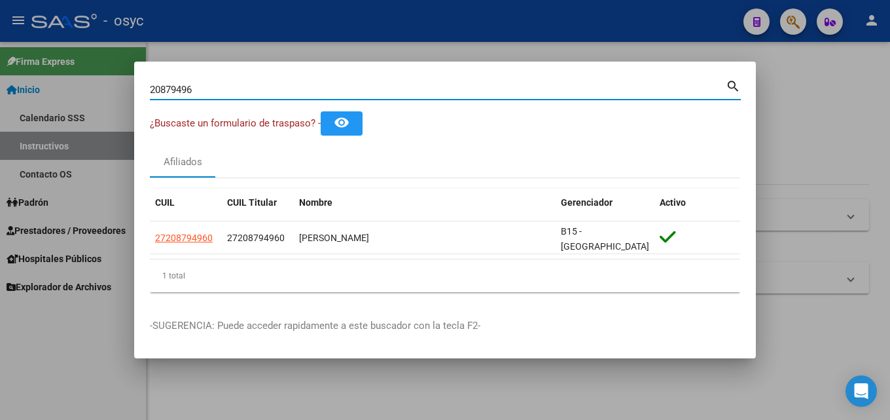
click at [202, 94] on input "20879496" at bounding box center [438, 90] width 576 height 12
click at [56, 93] on div at bounding box center [445, 210] width 890 height 420
click at [0, 93] on link "Inicio" at bounding box center [73, 89] width 146 height 28
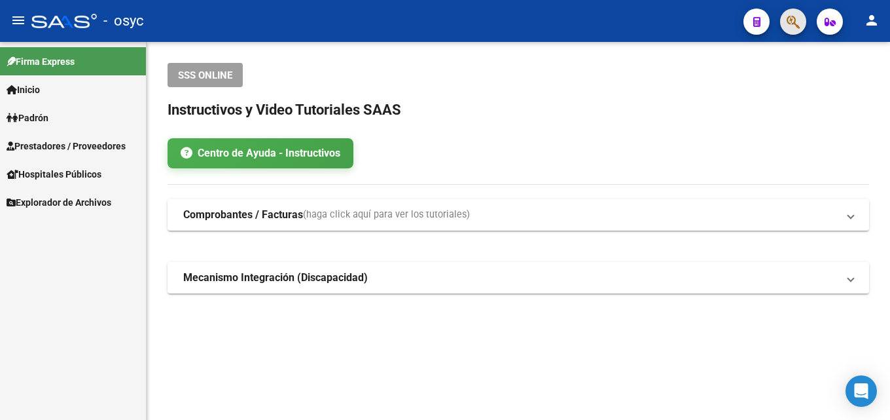
click at [798, 34] on span "button" at bounding box center [793, 22] width 13 height 27
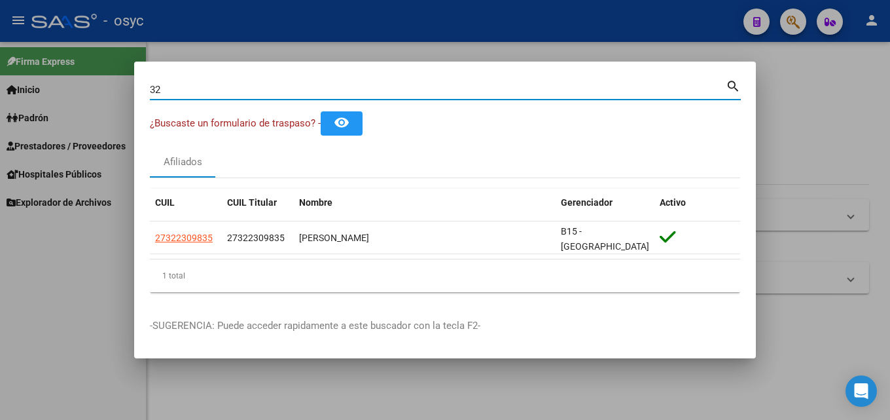
type input "3"
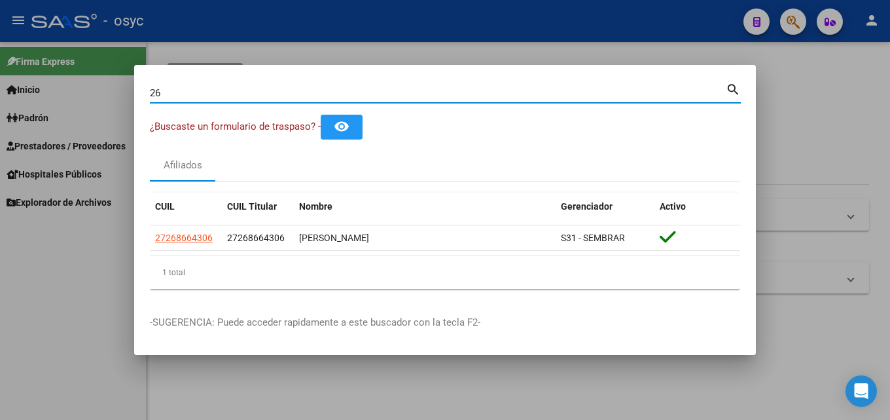
type input "2"
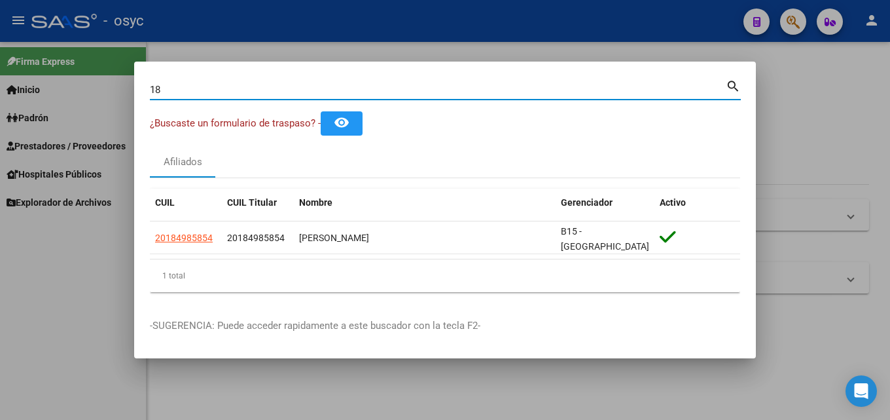
type input "1"
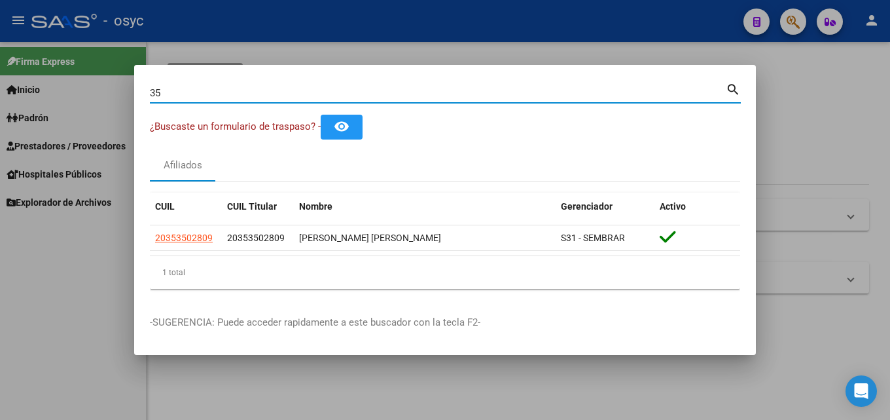
type input "3"
type input "M"
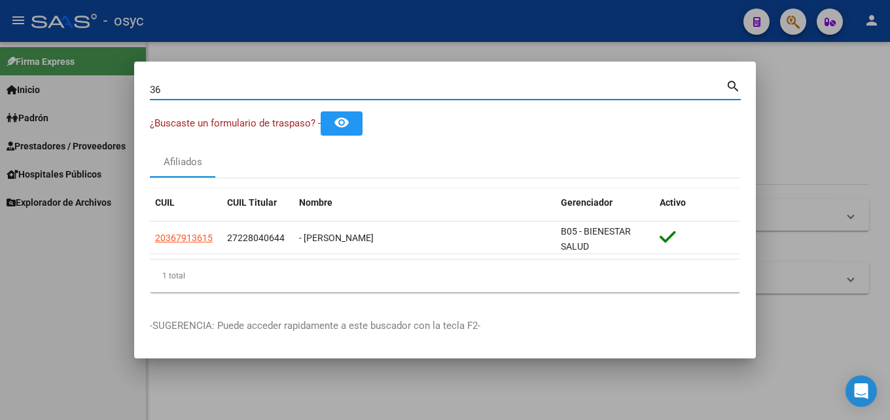
type input "3"
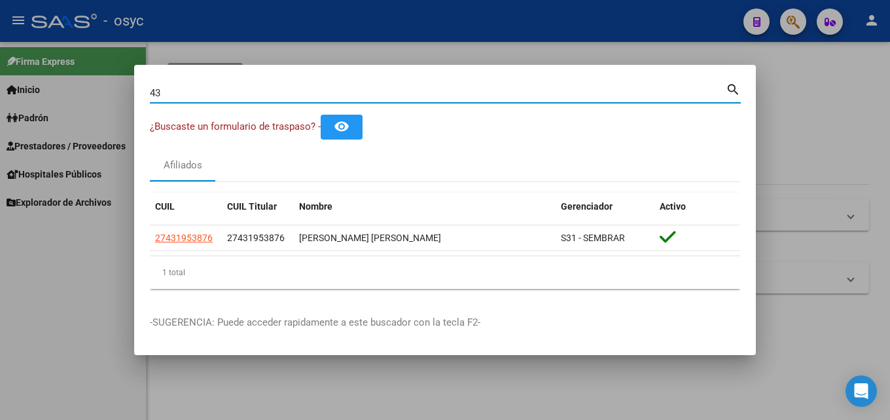
type input "4"
type input "9"
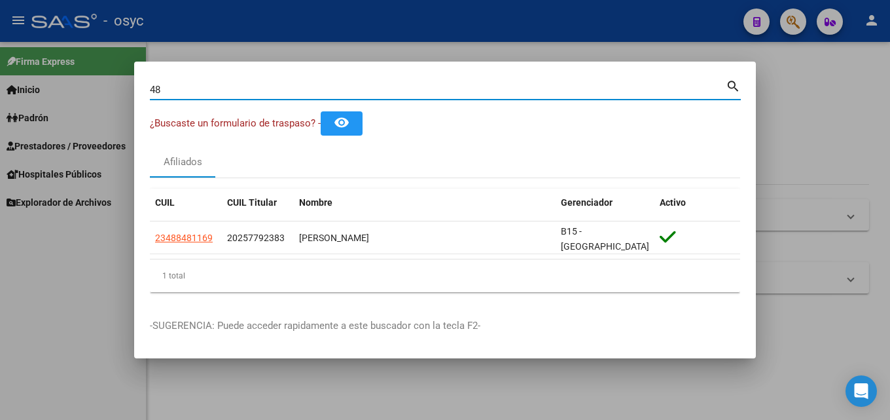
type input "4"
type input "5"
type input "4"
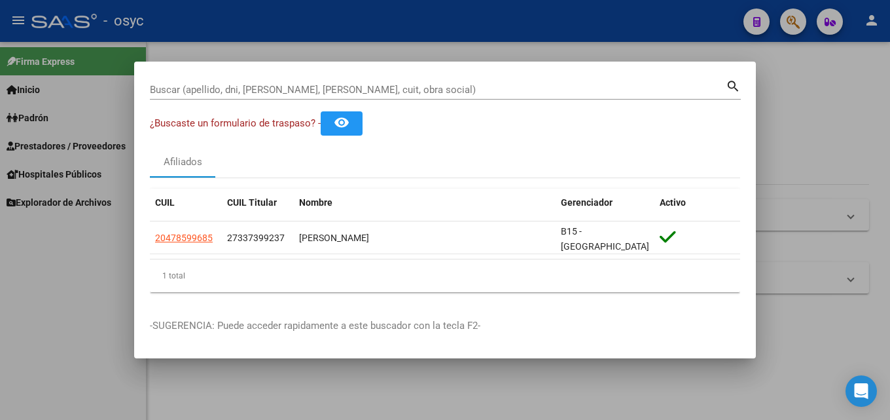
drag, startPoint x: 545, startPoint y: 371, endPoint x: 278, endPoint y: 90, distance: 387.5
click at [278, 90] on input "Buscar (apellido, dni, [PERSON_NAME], [PERSON_NAME], cuit, obra social)" at bounding box center [438, 90] width 576 height 12
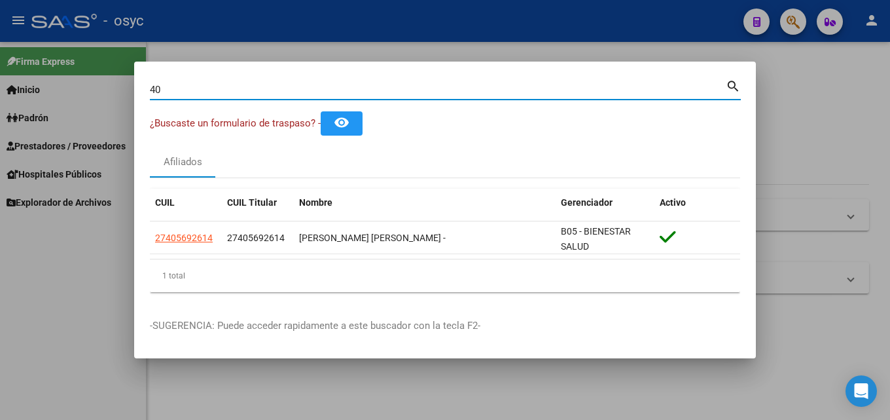
type input "4"
type input "3"
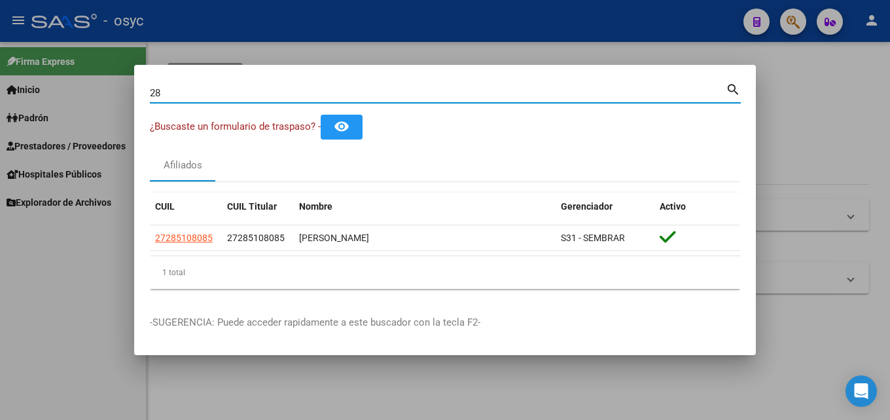
type input "2"
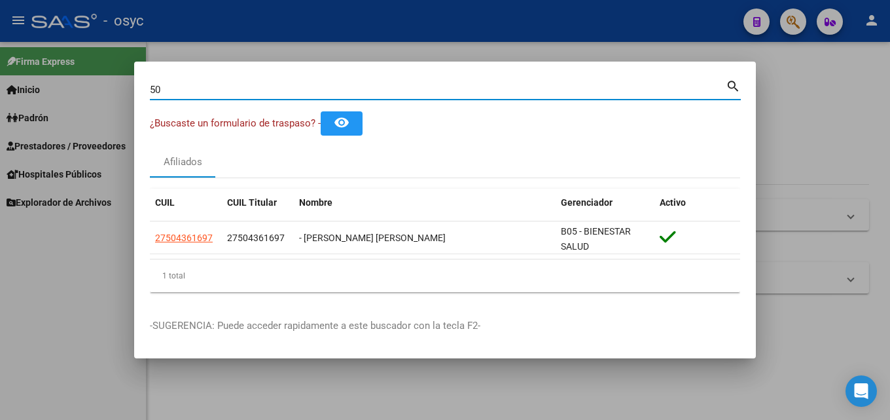
type input "5"
type input "R"
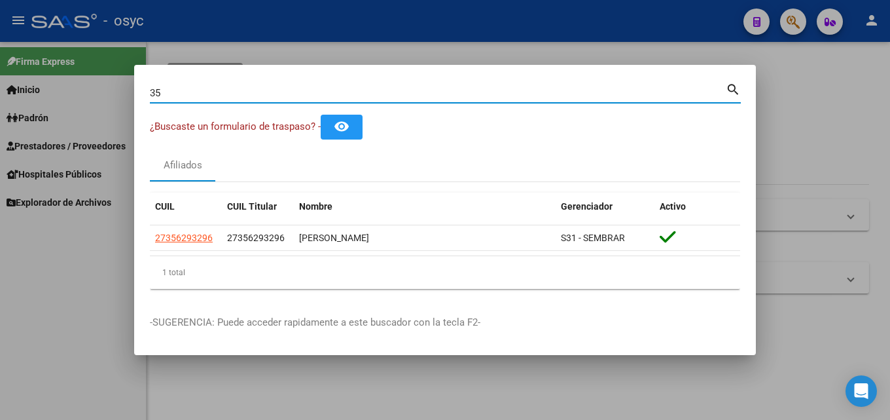
type input "3"
type input "4"
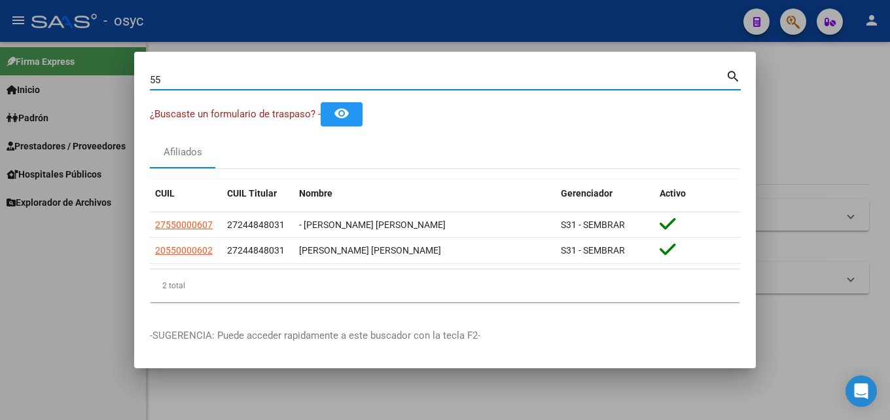
type input "5"
type input "32613484"
